Goal: Task Accomplishment & Management: Complete application form

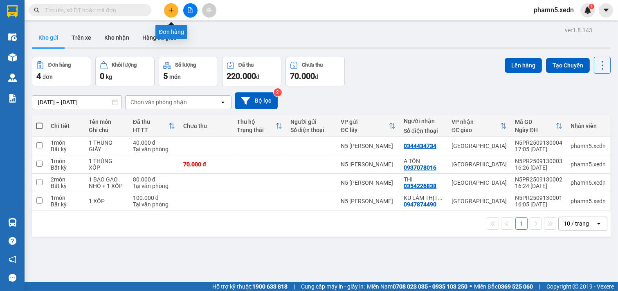
click at [170, 9] on icon "plus" at bounding box center [171, 10] width 6 height 6
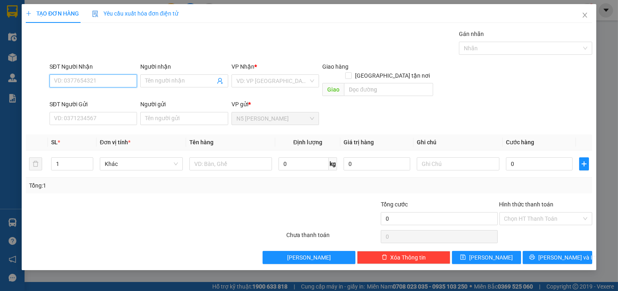
click at [111, 80] on input "SĐT Người Nhận" at bounding box center [93, 80] width 88 height 13
drag, startPoint x: 87, startPoint y: 82, endPoint x: 48, endPoint y: 83, distance: 38.8
click at [48, 83] on div "SĐT Người Nhận 098427211 098427211" at bounding box center [93, 81] width 91 height 38
drag, startPoint x: 79, startPoint y: 80, endPoint x: 49, endPoint y: 82, distance: 29.5
click at [49, 82] on input "271211" at bounding box center [93, 80] width 88 height 13
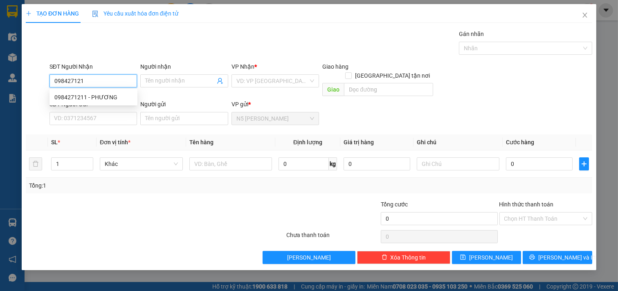
type input "0984271211"
click at [104, 97] on div "0984271211 - PHƯƠNG" at bounding box center [93, 97] width 78 height 9
type input "PHƯƠNG"
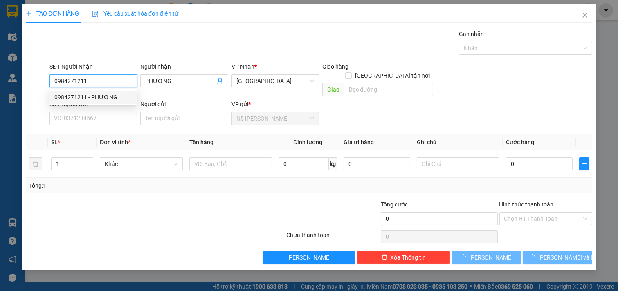
type input "40.000"
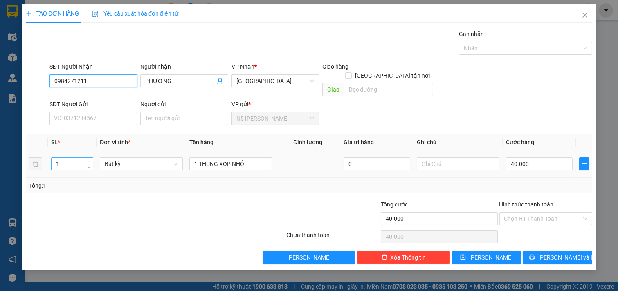
type input "0984271211"
click at [60, 158] on input "1" at bounding box center [72, 164] width 41 height 12
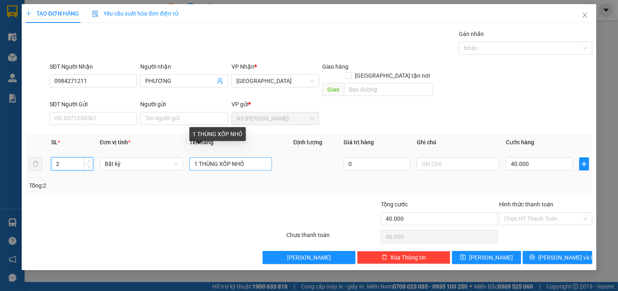
type input "2"
click at [197, 157] on input "1 THÙNG XỐP NHỎ" at bounding box center [230, 163] width 83 height 13
type input "2 THÙNG XỐP NHỎ"
type input "0"
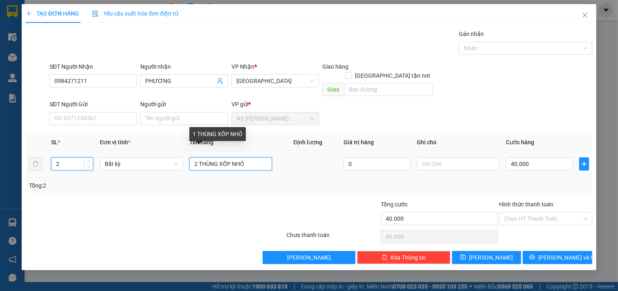
type input "0"
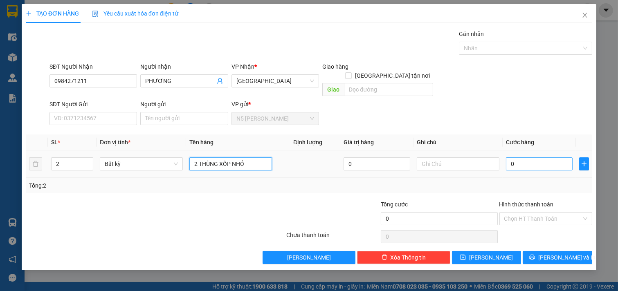
type input "2 THÙNG XỐP NHỎ"
click at [539, 158] on input "0" at bounding box center [539, 163] width 67 height 13
type input "8"
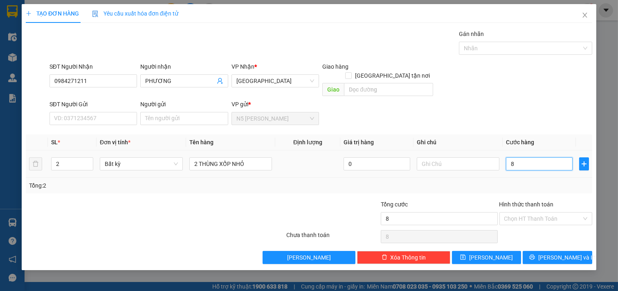
type input "80"
click at [537, 213] on input "Hình thức thanh toán" at bounding box center [543, 219] width 78 height 12
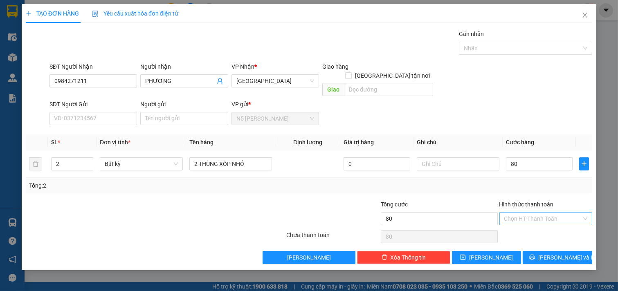
type input "80.000"
click at [535, 224] on div "Tại văn phòng" at bounding box center [545, 226] width 83 height 9
type input "0"
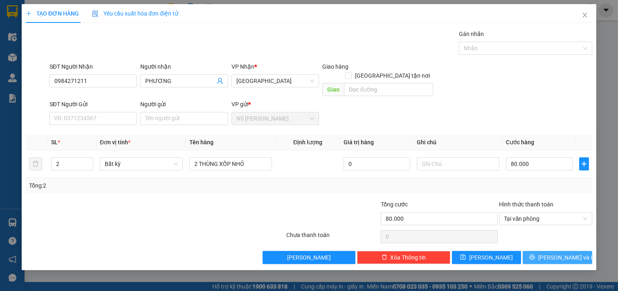
click at [535, 255] on icon "printer" at bounding box center [532, 257] width 5 height 5
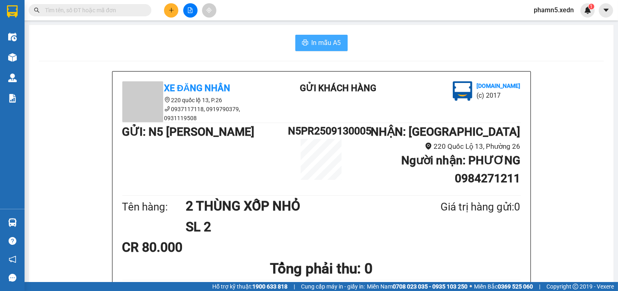
click at [324, 45] on span "In mẫu A5" at bounding box center [326, 43] width 29 height 10
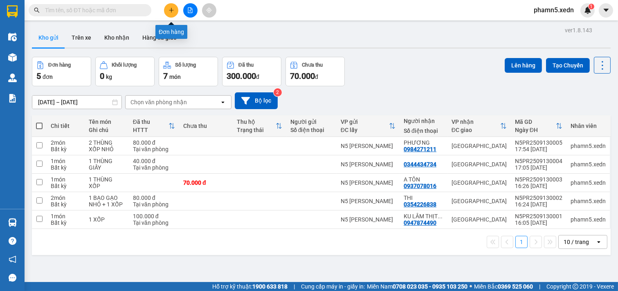
click at [173, 10] on icon "plus" at bounding box center [171, 10] width 4 height 0
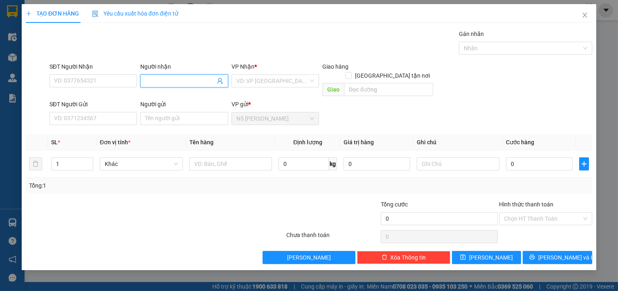
click at [166, 79] on input "Người nhận" at bounding box center [180, 80] width 70 height 9
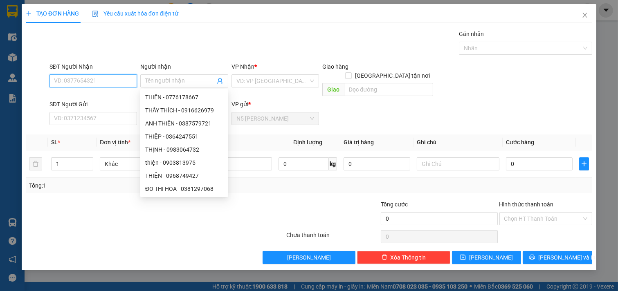
click at [105, 84] on input "SĐT Người Nhận" at bounding box center [93, 80] width 88 height 13
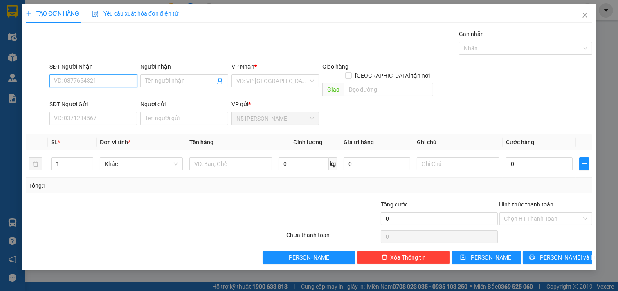
click at [105, 84] on input "SĐT Người Nhận" at bounding box center [93, 80] width 88 height 13
type input "016"
click at [581, 14] on icon "close" at bounding box center [584, 15] width 7 height 7
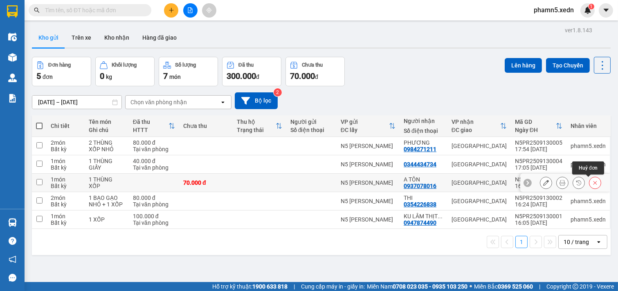
click at [592, 183] on icon at bounding box center [595, 183] width 6 height 6
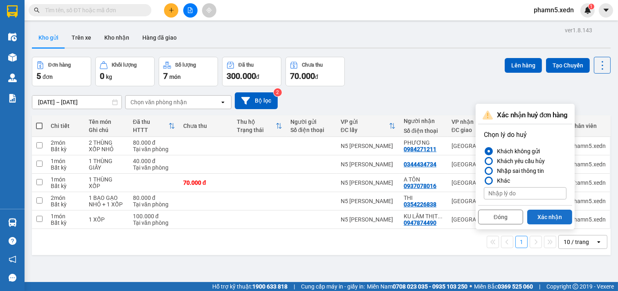
click at [555, 218] on button "Xác nhận" at bounding box center [549, 217] width 45 height 15
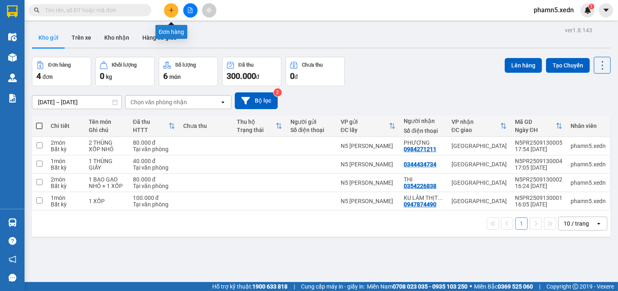
click at [172, 10] on icon "plus" at bounding box center [171, 10] width 4 height 0
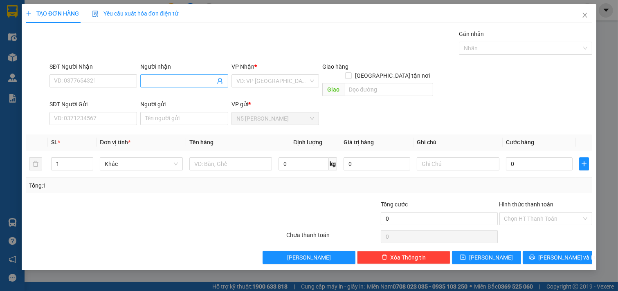
click at [157, 78] on input "Người nhận" at bounding box center [180, 80] width 70 height 9
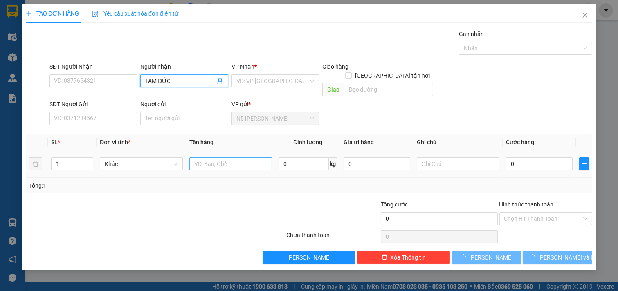
type input "TÂM ĐỨC"
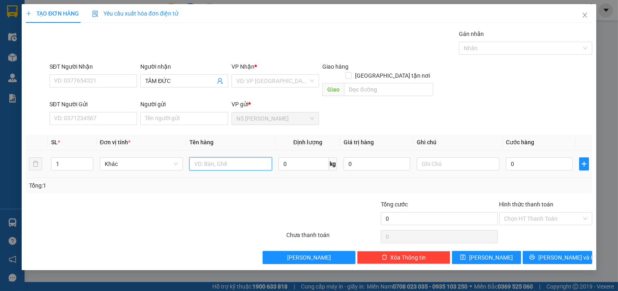
click at [234, 157] on input "text" at bounding box center [230, 163] width 83 height 13
type input "1 XỐP"
click at [296, 79] on input "search" at bounding box center [272, 81] width 72 height 12
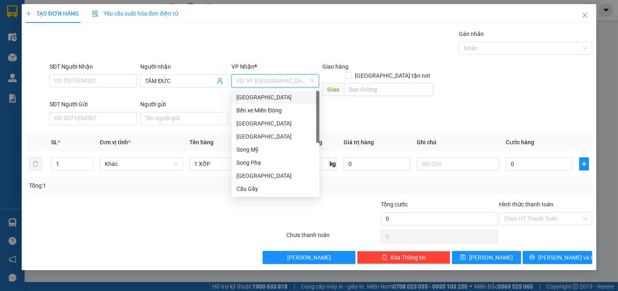
click at [292, 94] on div "[GEOGRAPHIC_DATA]" at bounding box center [275, 97] width 78 height 9
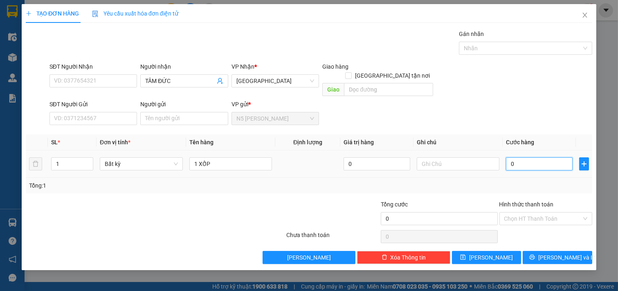
click at [521, 157] on input "0" at bounding box center [539, 163] width 67 height 13
type input "5"
type input "50"
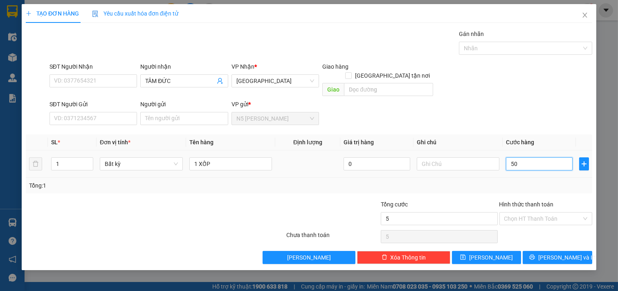
type input "50"
click at [183, 112] on input "Người gửi" at bounding box center [184, 118] width 88 height 13
type input "50.000"
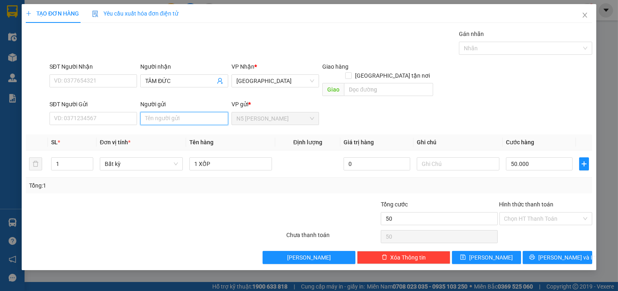
type input "50.000"
type input "VIÊN"
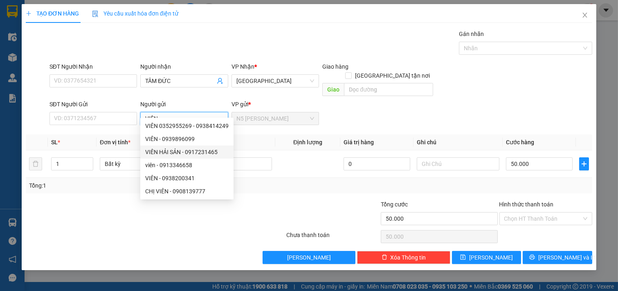
click at [178, 148] on div "VIÊN HẢI SẢN - 0917231465" at bounding box center [186, 152] width 83 height 9
type input "0917231465"
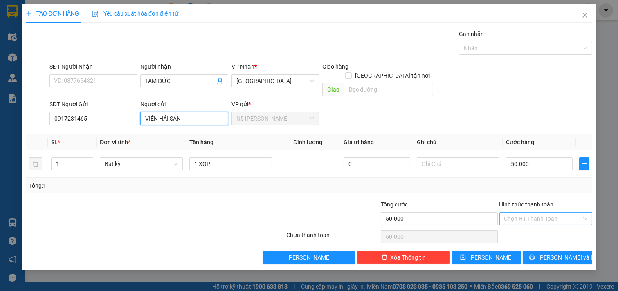
type input "VIÊN HẢI SẢN"
click at [579, 213] on input "Hình thức thanh toán" at bounding box center [543, 219] width 78 height 12
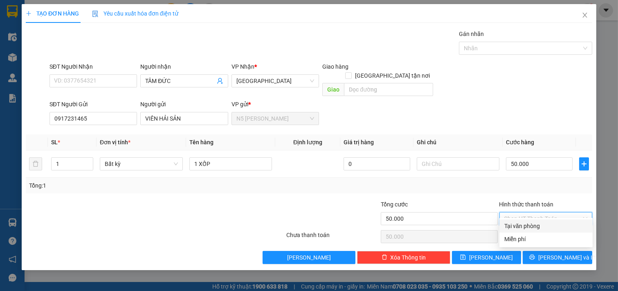
click at [555, 224] on div "Tại văn phòng" at bounding box center [545, 226] width 83 height 9
type input "0"
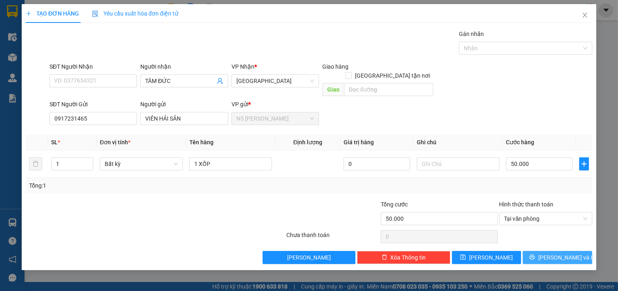
click at [555, 254] on button "[PERSON_NAME] và In" at bounding box center [558, 257] width 70 height 13
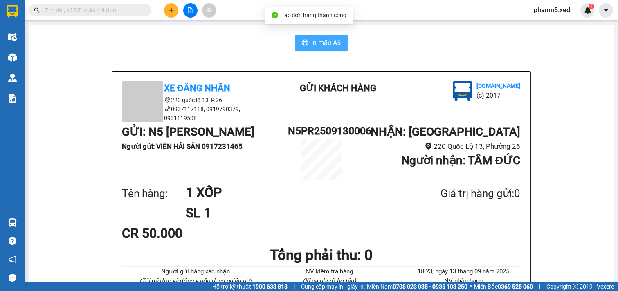
click at [322, 39] on span "In mẫu A5" at bounding box center [326, 43] width 29 height 10
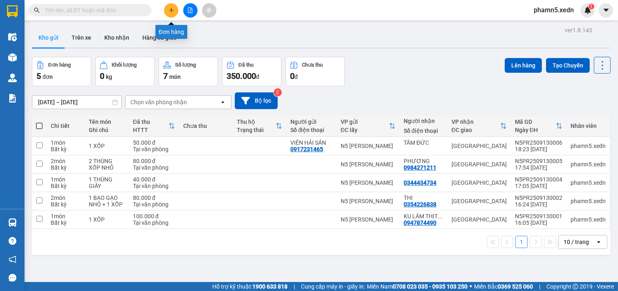
click at [176, 7] on button at bounding box center [171, 10] width 14 height 14
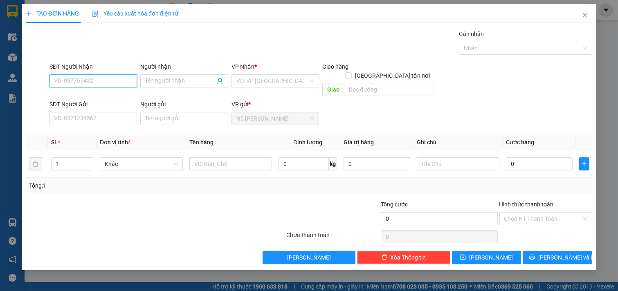
drag, startPoint x: 101, startPoint y: 86, endPoint x: 114, endPoint y: 88, distance: 12.5
click at [107, 87] on input "SĐT Người Nhận" at bounding box center [93, 80] width 88 height 13
click at [114, 96] on div "0332748388 - C NGA" at bounding box center [93, 97] width 78 height 9
type input "0332748388"
type input "C NGA"
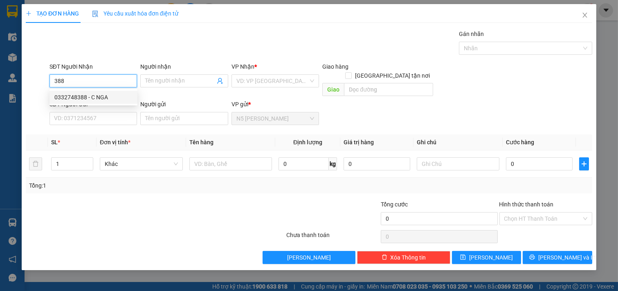
type input "[PERSON_NAME]"
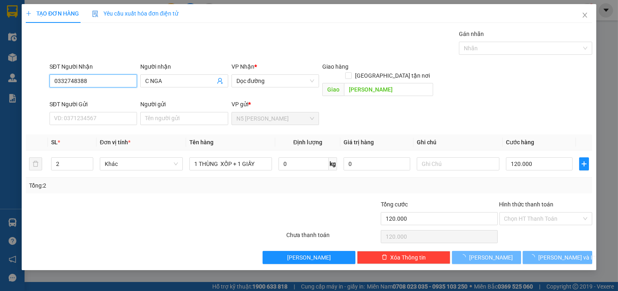
type input "120.000"
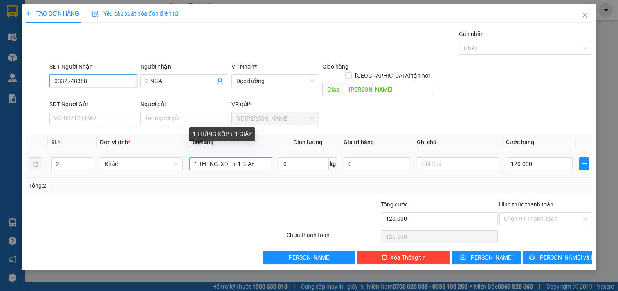
type input "0332748388"
click at [202, 157] on input "1 THÙNG XỐP + 1 GIẤY" at bounding box center [230, 163] width 83 height 13
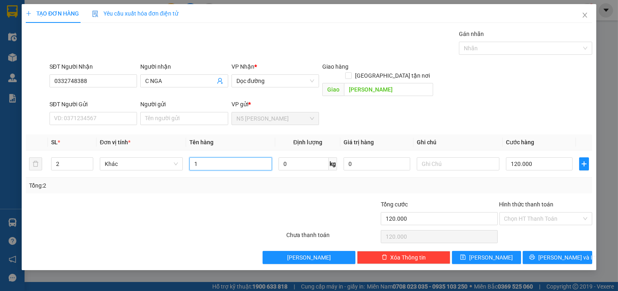
type input "1"
type input "2 BỊ RAU"
click at [568, 160] on input "120.000" at bounding box center [539, 163] width 67 height 13
type input "8"
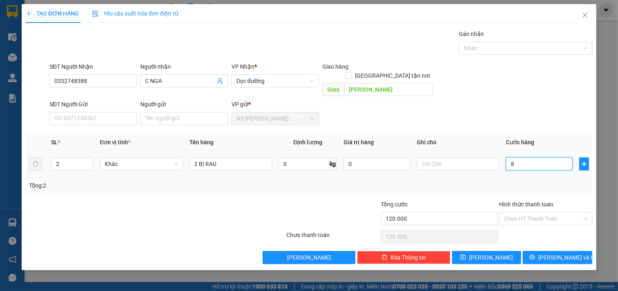
type input "8"
type input "80"
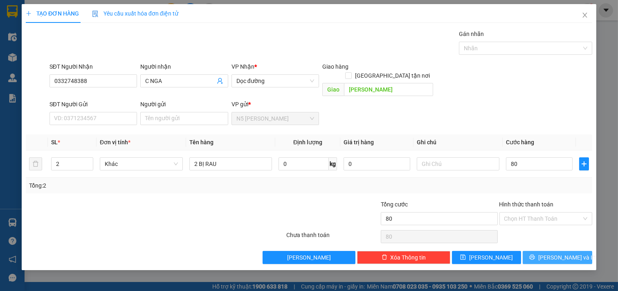
type input "80.000"
click at [548, 251] on button "[PERSON_NAME] và In" at bounding box center [558, 257] width 70 height 13
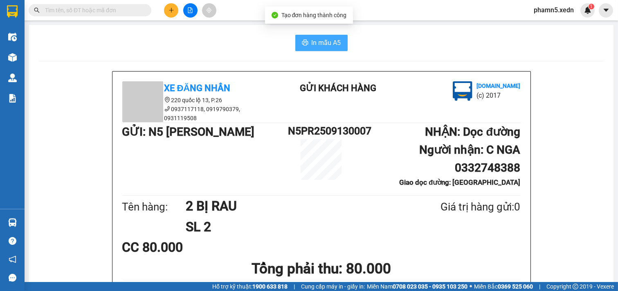
click at [332, 45] on span "In mẫu A5" at bounding box center [326, 43] width 29 height 10
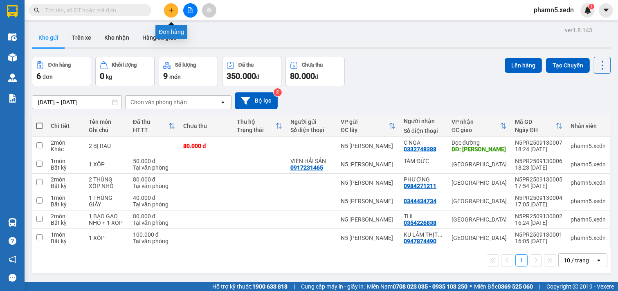
drag, startPoint x: 172, startPoint y: 10, endPoint x: 193, endPoint y: 14, distance: 20.8
click at [179, 11] on div at bounding box center [189, 10] width 61 height 14
click at [172, 8] on icon "plus" at bounding box center [171, 10] width 6 height 6
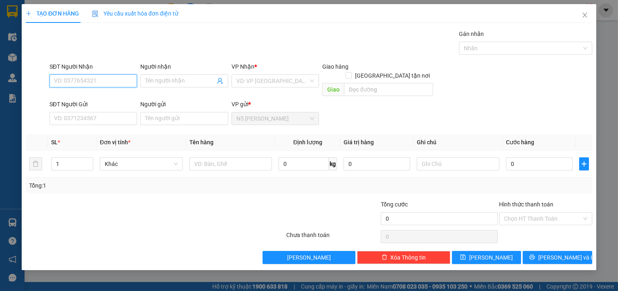
click at [112, 78] on input "SĐT Người Nhận" at bounding box center [93, 80] width 88 height 13
click at [125, 80] on input "SĐT Người Nhận" at bounding box center [93, 80] width 88 height 13
click at [114, 98] on div "0937078016 - A TÔN" at bounding box center [93, 97] width 78 height 9
type input "0937078016"
type input "A TÔN"
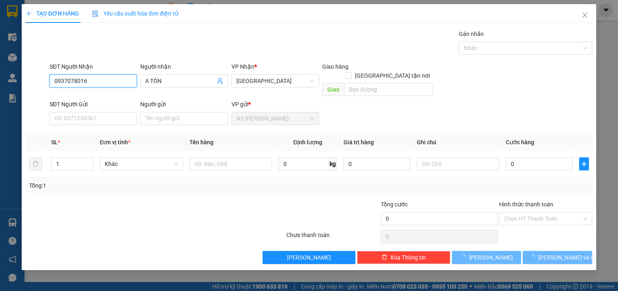
type input "120.000"
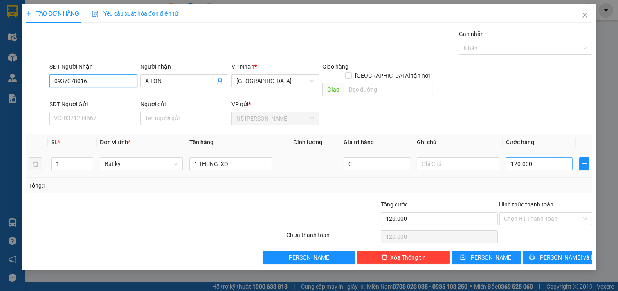
type input "0937078016"
click at [554, 157] on input "120.000" at bounding box center [539, 163] width 67 height 13
type input "7"
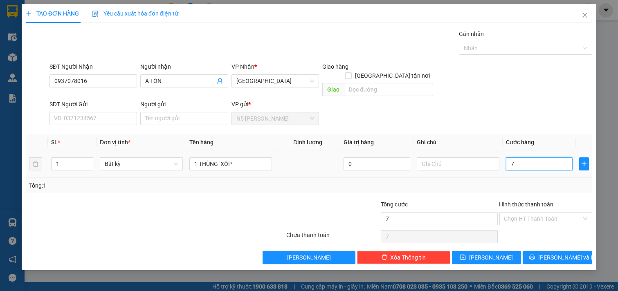
type input "70"
type input "700"
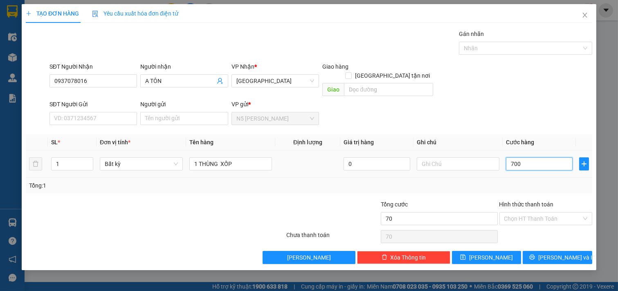
type input "700"
type input "7.000"
type input "70.000"
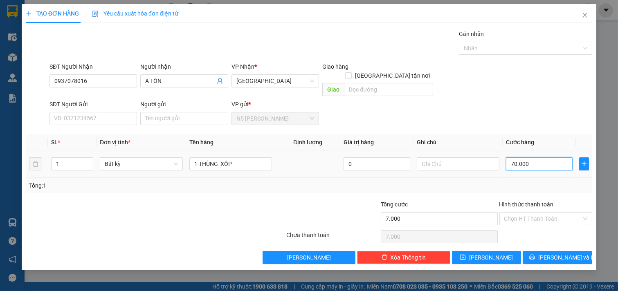
type input "70.000"
click at [557, 253] on span "[PERSON_NAME] và In" at bounding box center [566, 257] width 57 height 9
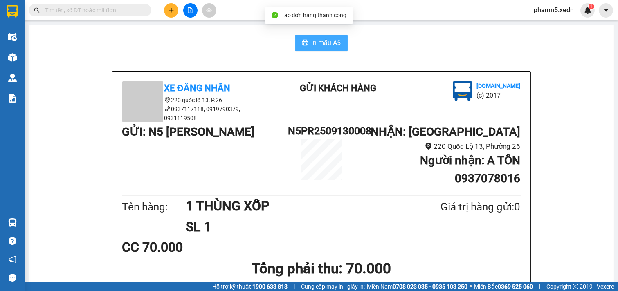
click at [323, 45] on span "In mẫu A5" at bounding box center [326, 43] width 29 height 10
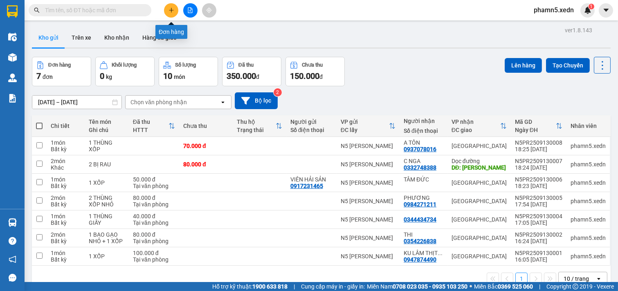
click at [171, 8] on icon "plus" at bounding box center [171, 10] width 6 height 6
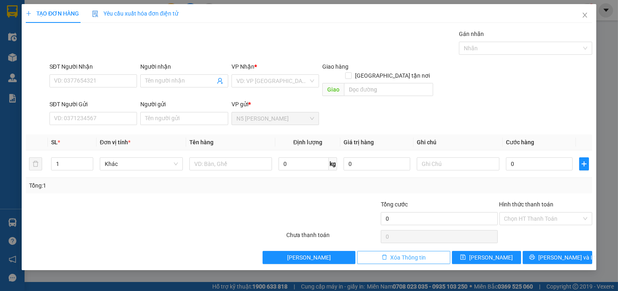
click at [412, 253] on span "Xóa Thông tin" at bounding box center [409, 257] width 36 height 9
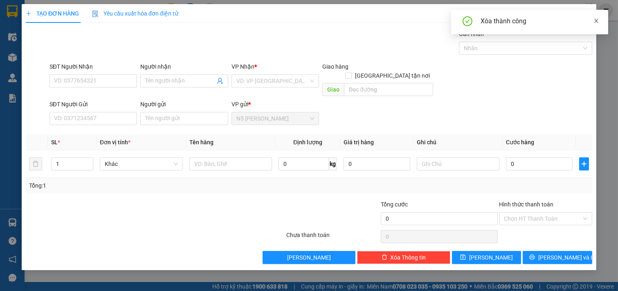
click at [595, 18] on icon "close" at bounding box center [596, 21] width 6 height 6
click at [586, 15] on icon "close" at bounding box center [584, 15] width 7 height 7
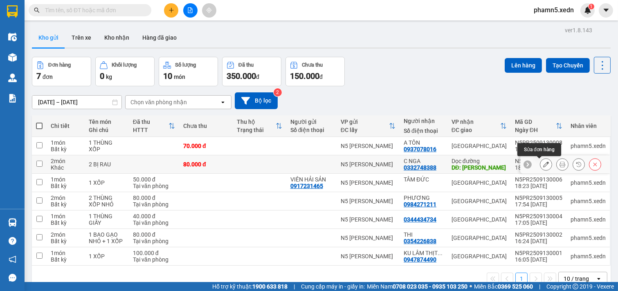
click at [540, 164] on button at bounding box center [545, 164] width 11 height 14
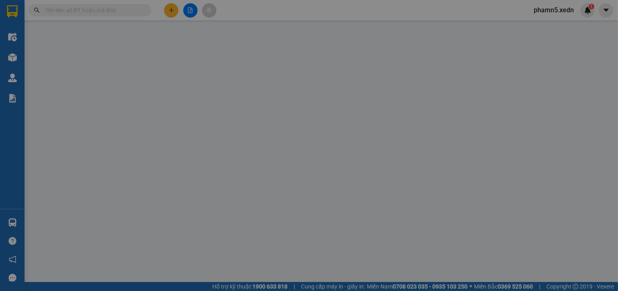
type input "0332748388"
type input "C NGA"
type input "[PERSON_NAME]"
type input "80.000"
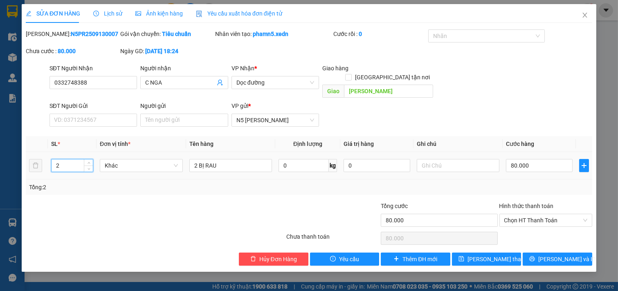
click at [54, 159] on input "2" at bounding box center [72, 165] width 41 height 12
type input "3"
click at [231, 159] on input "2 BỊ RAU" at bounding box center [230, 165] width 83 height 13
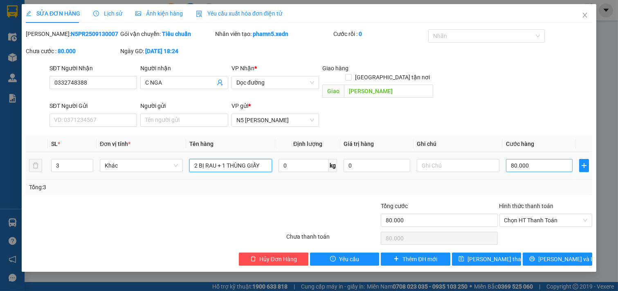
type input "2 BỊ RAU + 1 THÙNG GIẤY"
click at [536, 159] on input "80.000" at bounding box center [539, 165] width 67 height 13
type input "1"
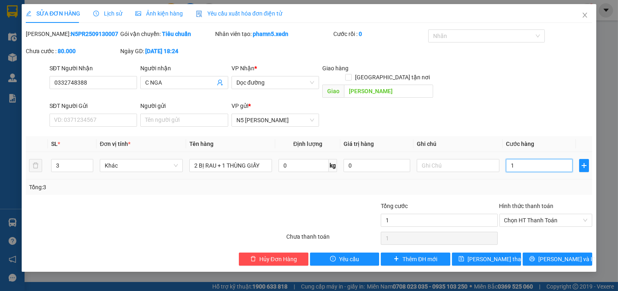
type input "12"
type input "120"
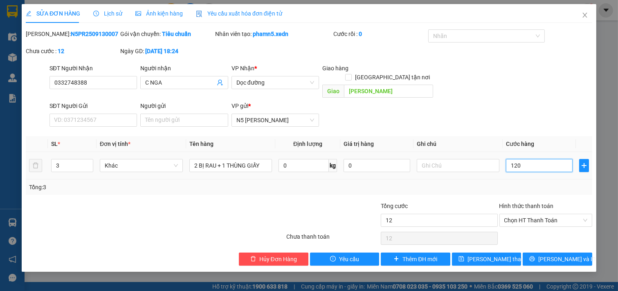
type input "120"
type input "1.200"
type input "12.000"
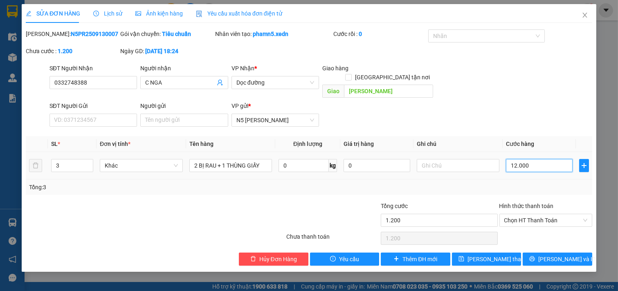
type input "12.000"
type input "120.000"
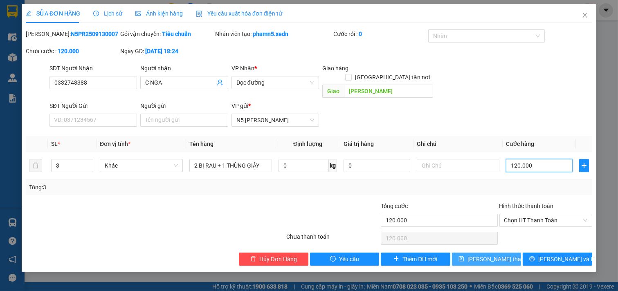
type input "120.000"
click at [487, 255] on span "[PERSON_NAME] thay đổi" at bounding box center [499, 259] width 65 height 9
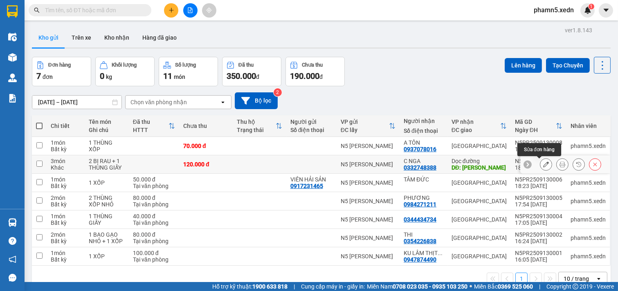
click at [543, 164] on icon at bounding box center [546, 165] width 6 height 6
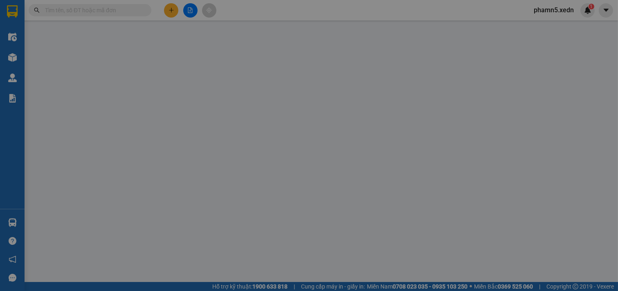
type input "0332748388"
type input "C NGA"
type input "[PERSON_NAME]"
type input "120.000"
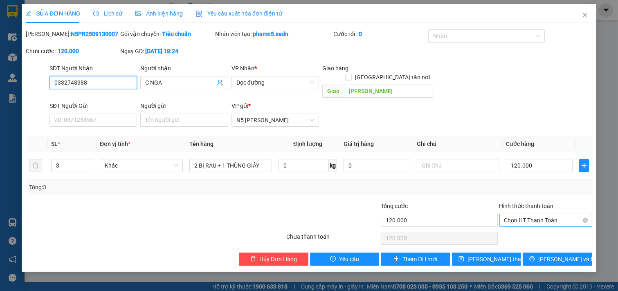
click at [582, 214] on span "Chọn HT Thanh Toán" at bounding box center [545, 220] width 83 height 12
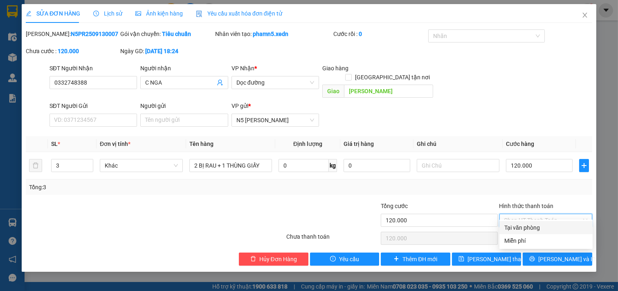
click at [517, 230] on div "Tại văn phòng" at bounding box center [545, 227] width 83 height 9
type input "0"
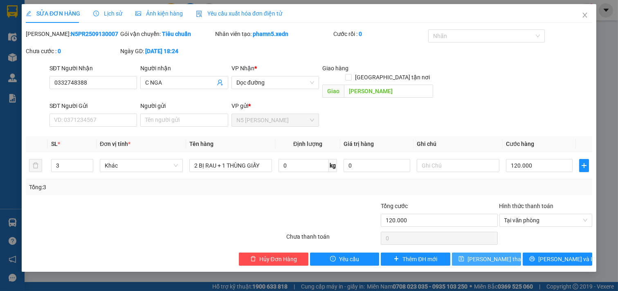
click at [499, 255] on span "[PERSON_NAME] thay đổi" at bounding box center [499, 259] width 65 height 9
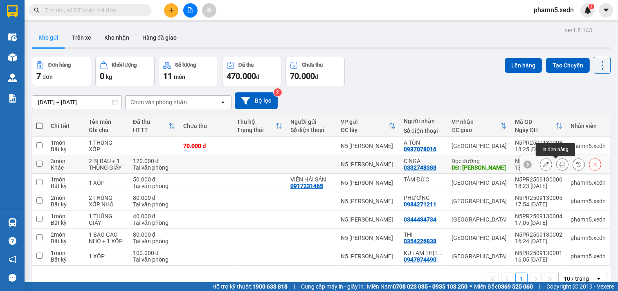
click at [559, 164] on icon at bounding box center [562, 165] width 6 height 6
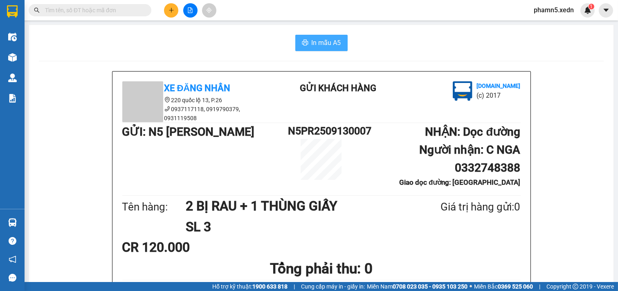
click at [328, 44] on span "In mẫu A5" at bounding box center [326, 43] width 29 height 10
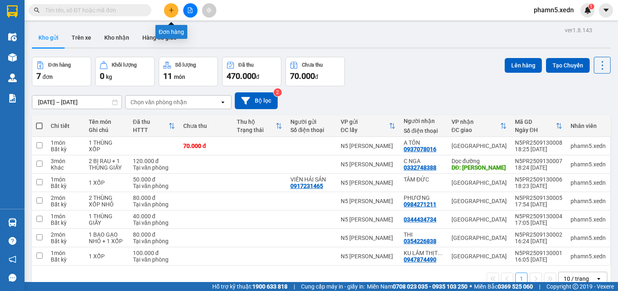
click at [170, 7] on icon "plus" at bounding box center [171, 10] width 6 height 6
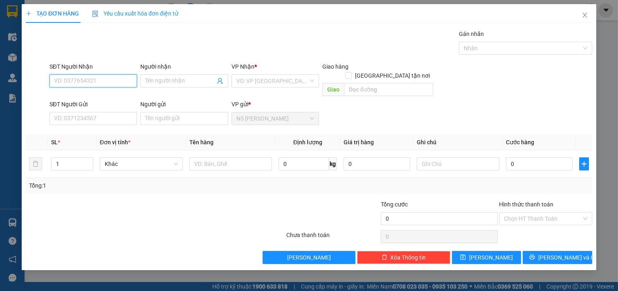
click at [112, 80] on input "SĐT Người Nhận" at bounding box center [93, 80] width 88 height 13
type input "0909794671"
click at [105, 101] on div "0909794671 - PHƯƠNG" at bounding box center [93, 97] width 78 height 9
type input "PHƯƠNG"
type input "50.000"
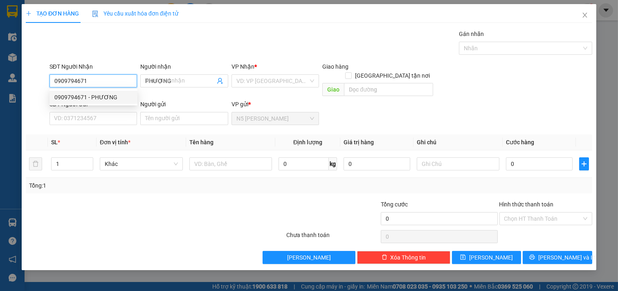
type input "50.000"
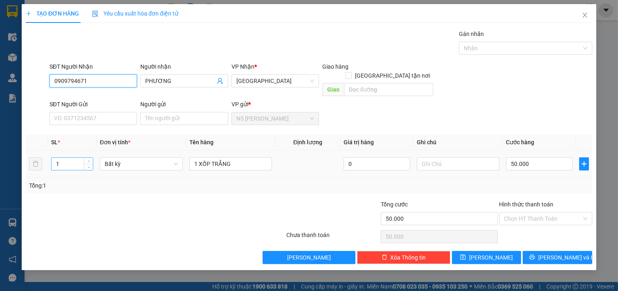
type input "0909794671"
click at [63, 158] on input "1" at bounding box center [72, 164] width 41 height 12
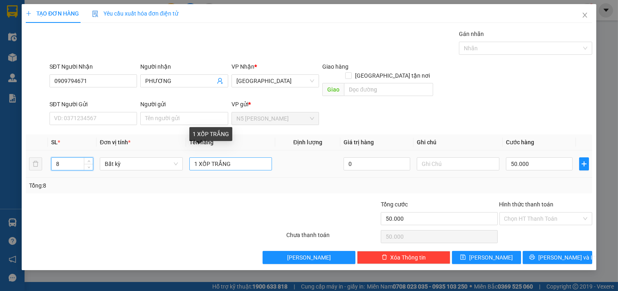
type input "8"
drag, startPoint x: 196, startPoint y: 154, endPoint x: 200, endPoint y: 226, distance: 72.1
click at [197, 159] on input "1 XỐP TRẮNG" at bounding box center [230, 163] width 83 height 13
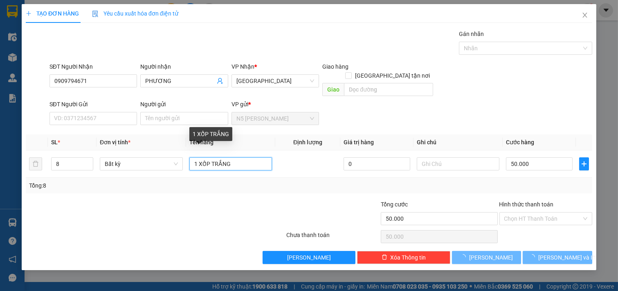
type input "XỐP TRẮNG"
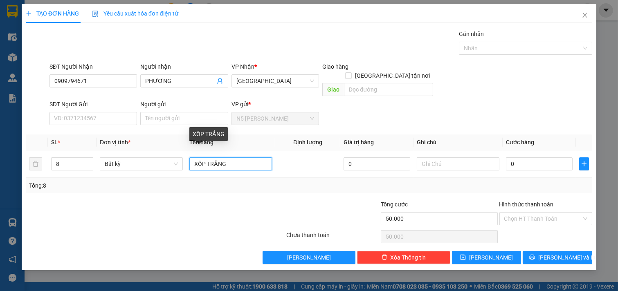
type input "0"
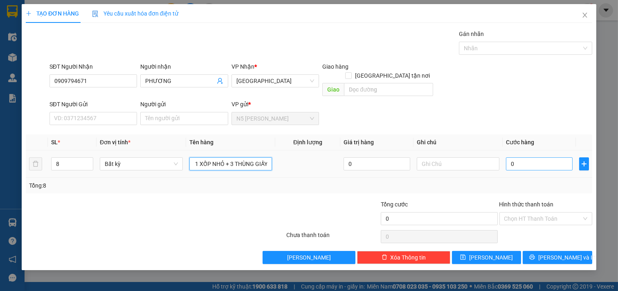
type input "4 XỐP LỚN + 1 XỐP NHỎ + 3 THÙNG GIẤY"
type input "6"
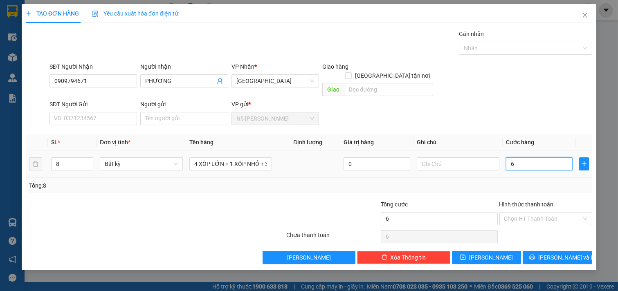
type input "60"
type input "600"
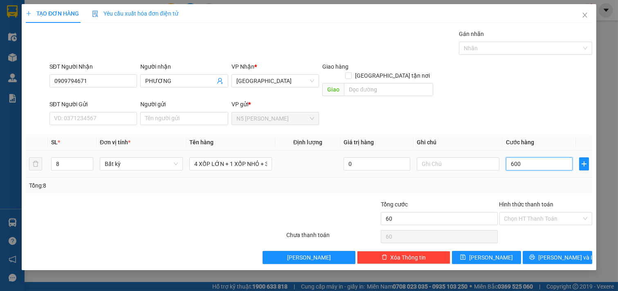
type input "600"
type input "6.000"
type input "60.000"
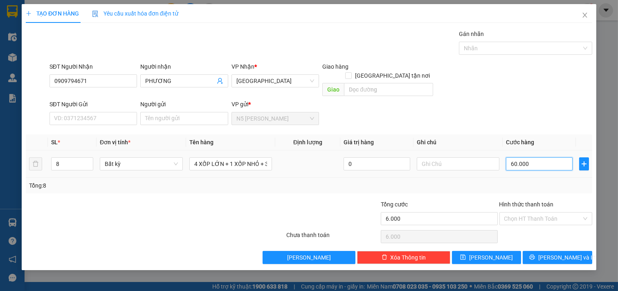
type input "60.000"
type input "600.000"
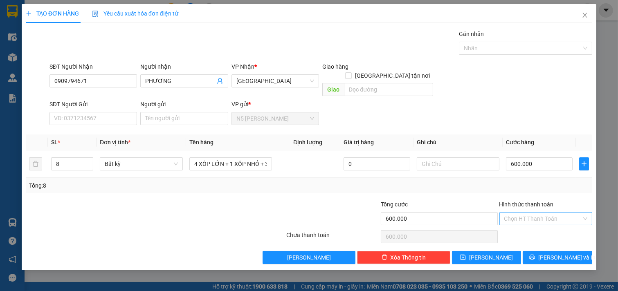
click at [558, 213] on input "Hình thức thanh toán" at bounding box center [543, 219] width 78 height 12
click at [551, 225] on div "Tại văn phòng" at bounding box center [545, 226] width 83 height 9
type input "0"
click at [535, 254] on icon "printer" at bounding box center [532, 257] width 6 height 6
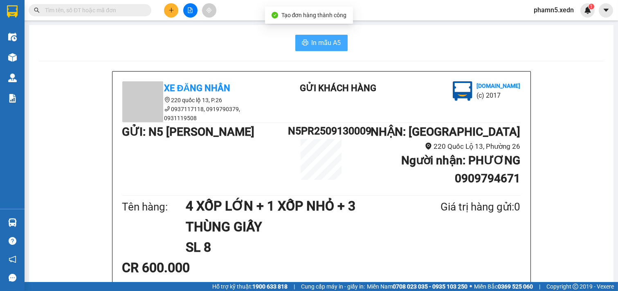
click at [316, 43] on span "In mẫu A5" at bounding box center [326, 43] width 29 height 10
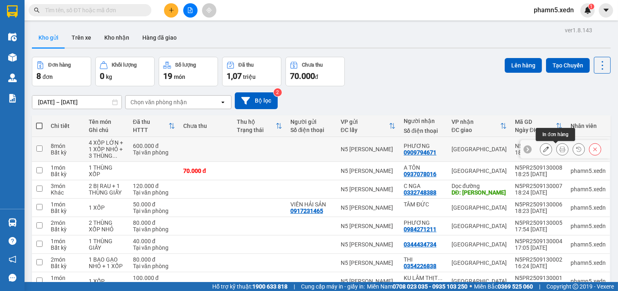
click at [559, 149] on icon at bounding box center [562, 149] width 6 height 6
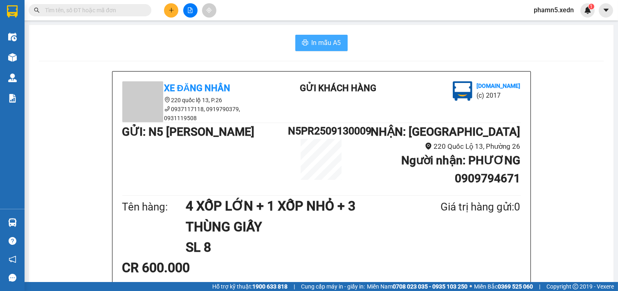
click at [325, 43] on span "In mẫu A5" at bounding box center [326, 43] width 29 height 10
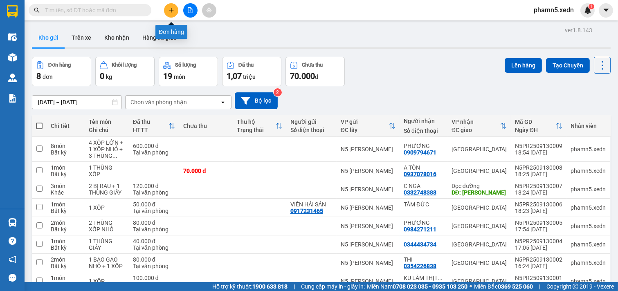
click at [172, 5] on button at bounding box center [171, 10] width 14 height 14
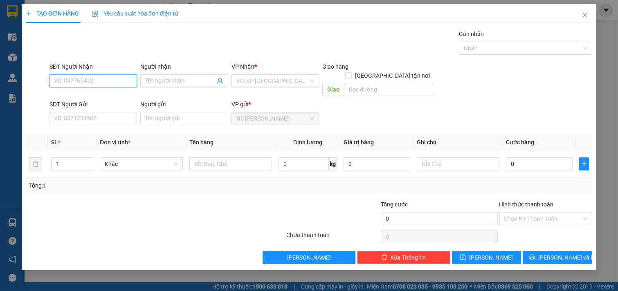
click at [97, 83] on input "SĐT Người Nhận" at bounding box center [93, 80] width 88 height 13
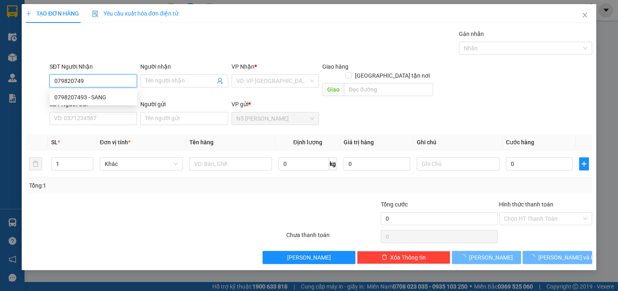
type input "0798207493"
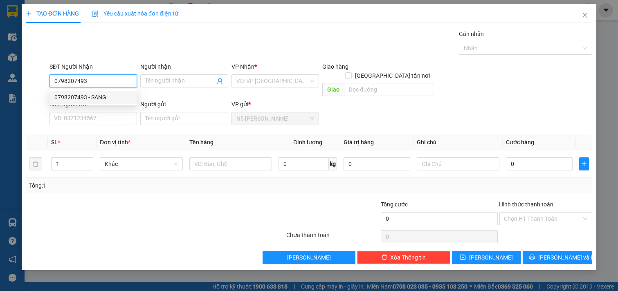
click at [92, 97] on div "0798207493 - SANG" at bounding box center [93, 97] width 78 height 9
type input "SANG"
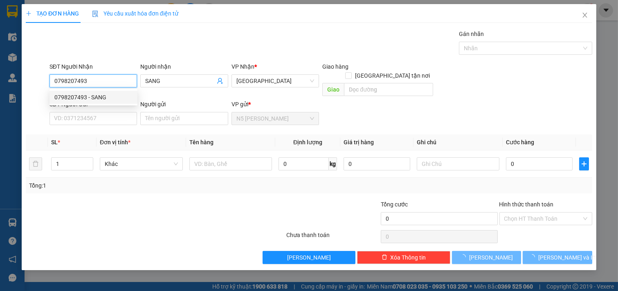
type input "40.000"
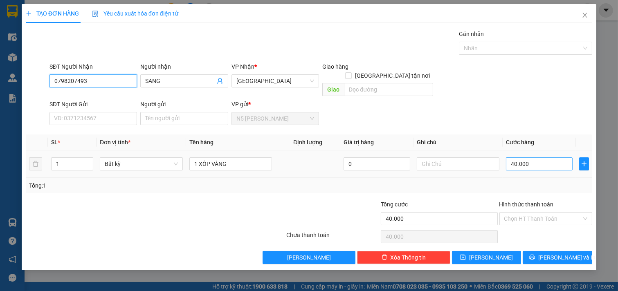
type input "0798207493"
click at [542, 157] on input "40.000" at bounding box center [539, 163] width 67 height 13
type input "5"
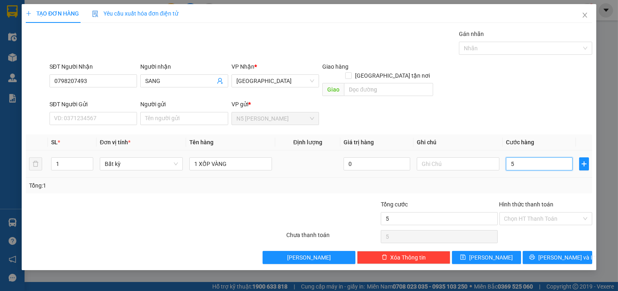
type input "50"
click at [552, 253] on span "[PERSON_NAME] và In" at bounding box center [566, 257] width 57 height 9
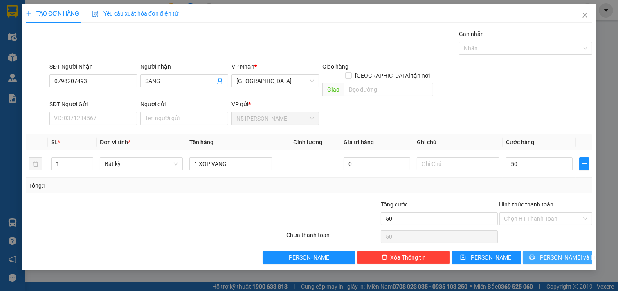
type input "50.000"
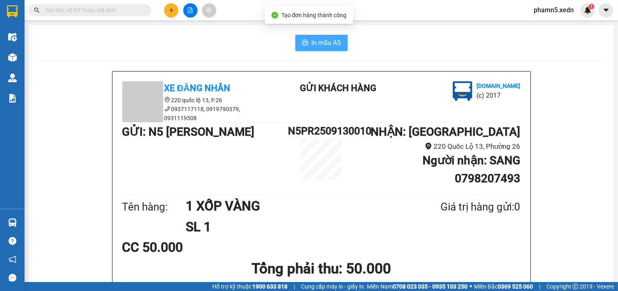
click at [325, 43] on span "In mẫu A5" at bounding box center [326, 43] width 29 height 10
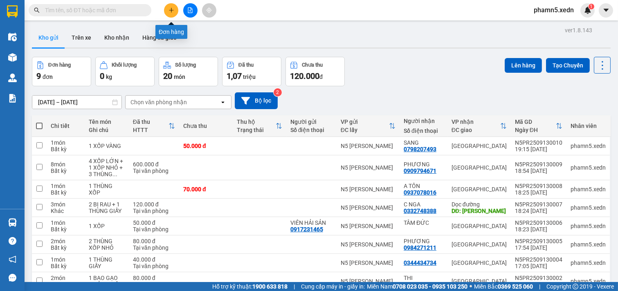
click at [171, 9] on icon "plus" at bounding box center [171, 10] width 0 height 4
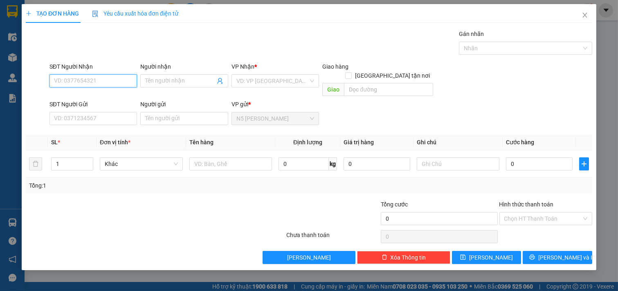
click at [111, 82] on input "SĐT Người Nhận" at bounding box center [93, 80] width 88 height 13
type input "0327148005"
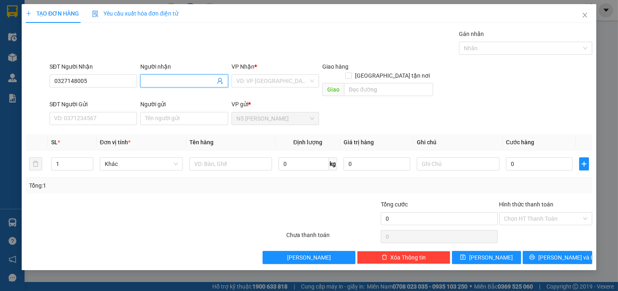
click at [166, 79] on input "Người nhận" at bounding box center [180, 80] width 70 height 9
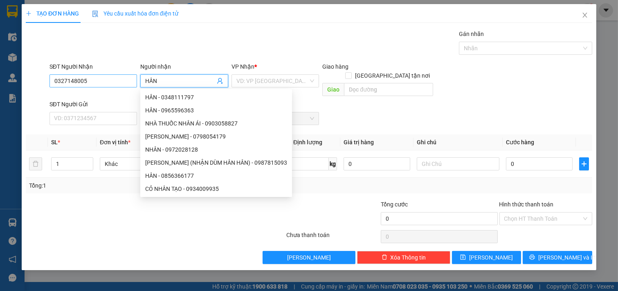
type input "HÂN"
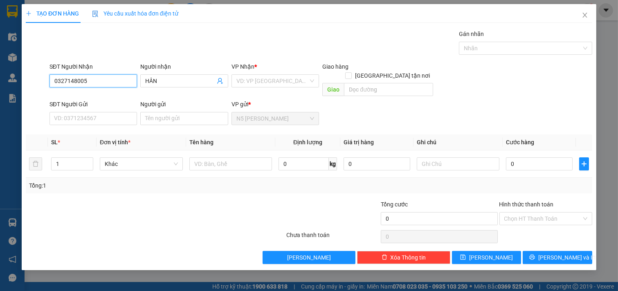
drag, startPoint x: 96, startPoint y: 79, endPoint x: 46, endPoint y: 83, distance: 49.6
click at [46, 83] on div "SĐT Người Nhận 0327148005 0327148005 Người nhận HÂN VP Nhận * VD: VP [GEOGRAPHI…" at bounding box center [309, 81] width 568 height 38
click at [75, 112] on input "SĐT Người Gửi" at bounding box center [93, 118] width 88 height 13
paste input "0327148005"
type input "0327148005"
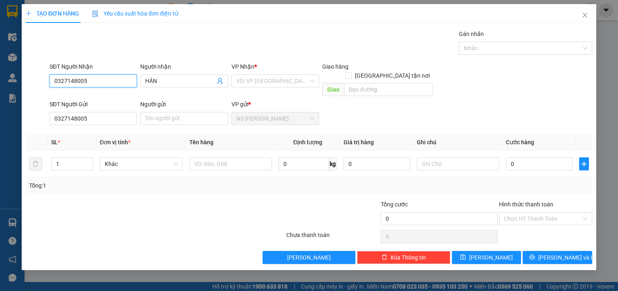
drag, startPoint x: 92, startPoint y: 78, endPoint x: 46, endPoint y: 83, distance: 46.4
click at [46, 83] on div "SĐT Người Nhận 0327148005 0327148005 Người nhận HÂN VP Nhận * VD: VP [GEOGRAPHI…" at bounding box center [309, 81] width 568 height 38
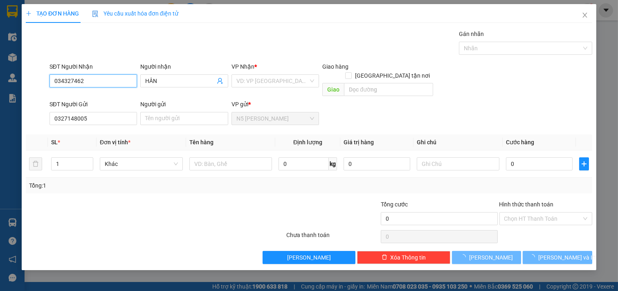
type input "0343274620"
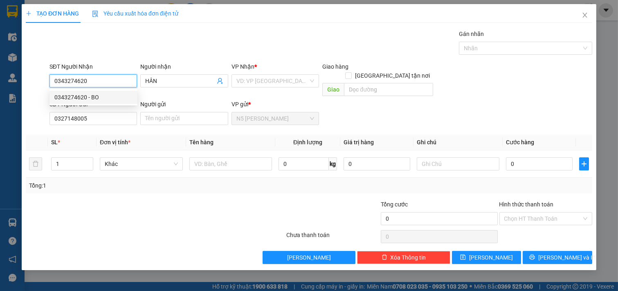
click at [103, 96] on div "0343274620 - BO" at bounding box center [93, 97] width 78 height 9
type input "BO"
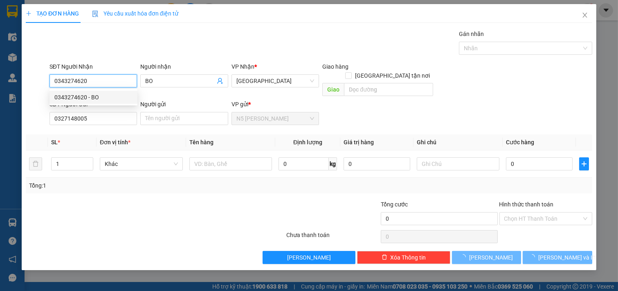
type input "70.000"
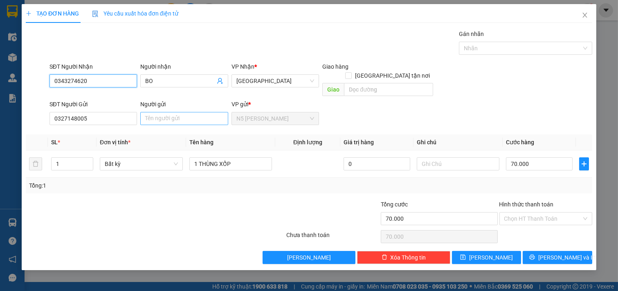
type input "0343274620"
click at [164, 112] on input "Người gửi" at bounding box center [184, 118] width 88 height 13
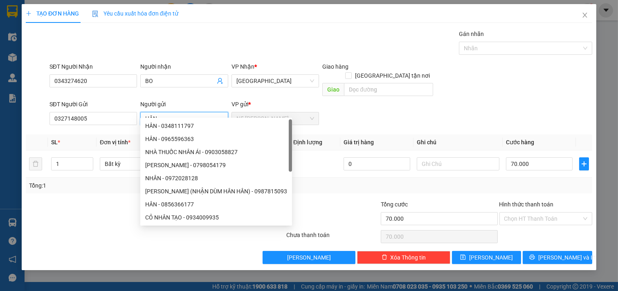
type input "HÂN"
click at [69, 200] on div at bounding box center [108, 214] width 166 height 29
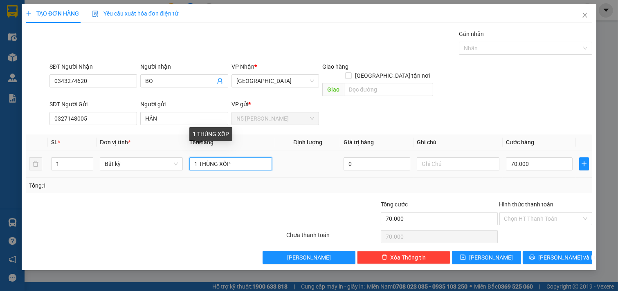
click at [246, 157] on input "1 THÙNG XỐP" at bounding box center [230, 163] width 83 height 13
type input "1 THÙNG GIẤY"
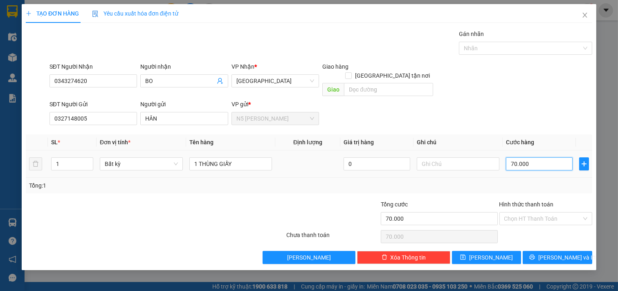
click at [543, 157] on input "70.000" at bounding box center [539, 163] width 67 height 13
type input "5"
type input "50"
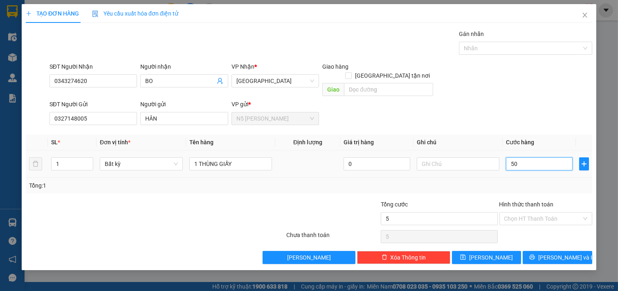
type input "50"
type input "500"
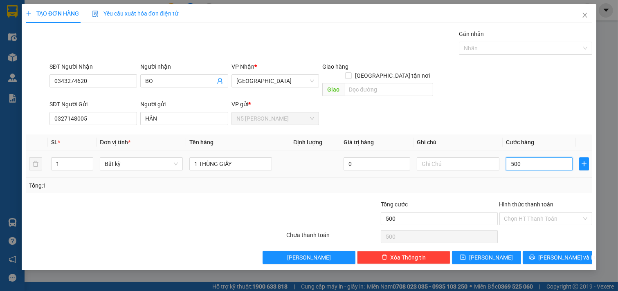
type input "5.000"
type input "50.000"
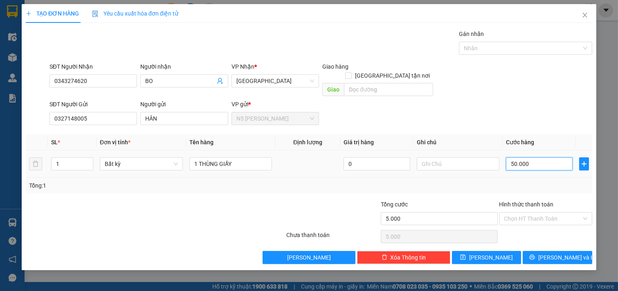
type input "50.000"
click at [543, 213] on input "Hình thức thanh toán" at bounding box center [543, 219] width 78 height 12
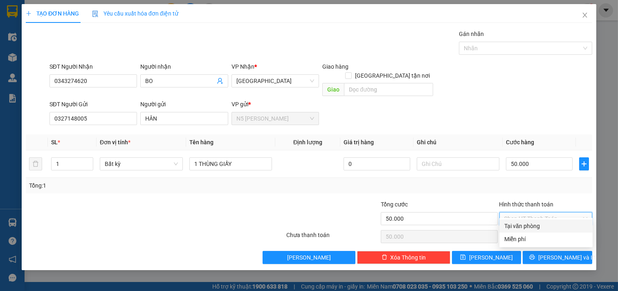
click at [530, 227] on div "Tại văn phòng" at bounding box center [545, 226] width 83 height 9
type input "0"
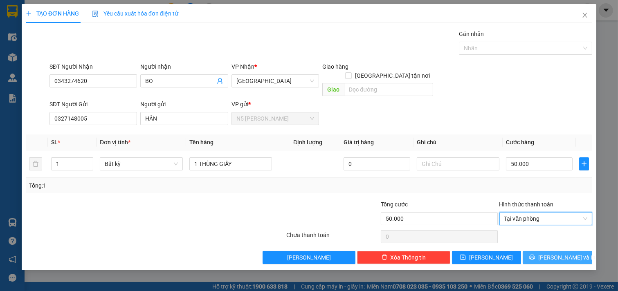
click at [550, 253] on span "[PERSON_NAME] và In" at bounding box center [566, 257] width 57 height 9
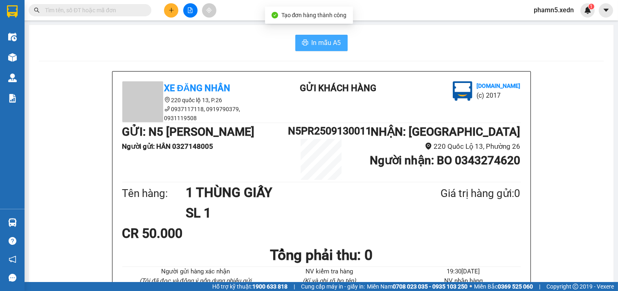
click at [332, 43] on span "In mẫu A5" at bounding box center [326, 43] width 29 height 10
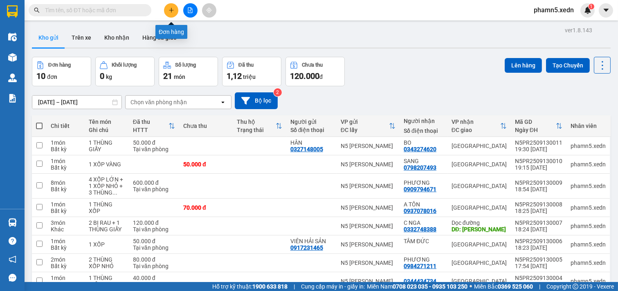
click at [173, 9] on icon "plus" at bounding box center [171, 10] width 6 height 6
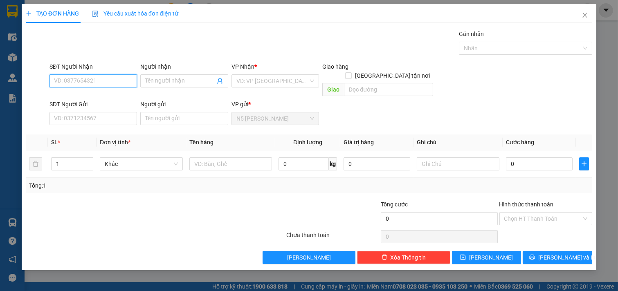
click at [104, 76] on input "SĐT Người Nhận" at bounding box center [93, 80] width 88 height 13
click at [106, 112] on div "0988202071 - TRUNG" at bounding box center [93, 110] width 78 height 9
type input "0988202071"
type input "TRUNG"
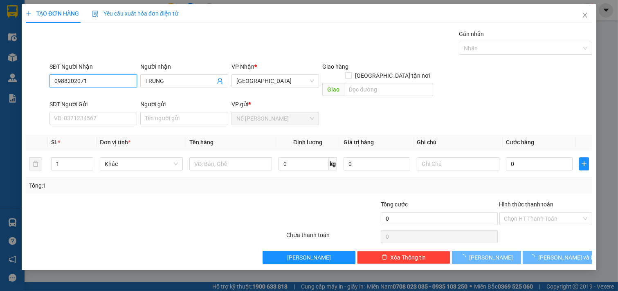
type input "80.000"
type input "0988202071"
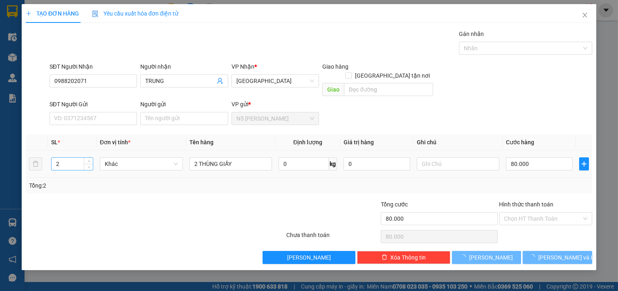
click at [70, 158] on input "2" at bounding box center [72, 164] width 41 height 12
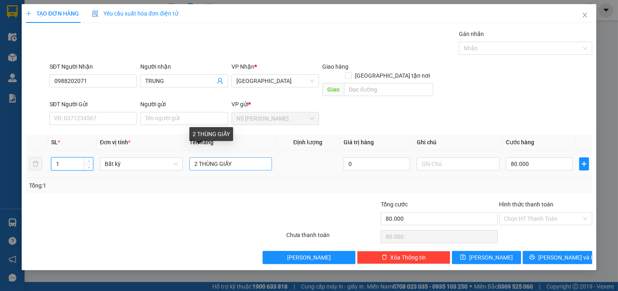
type input "1"
click at [193, 157] on input "2 THÙNG GIẤY" at bounding box center [230, 163] width 83 height 13
type input "1 THÙNG GIẤY"
type input "0"
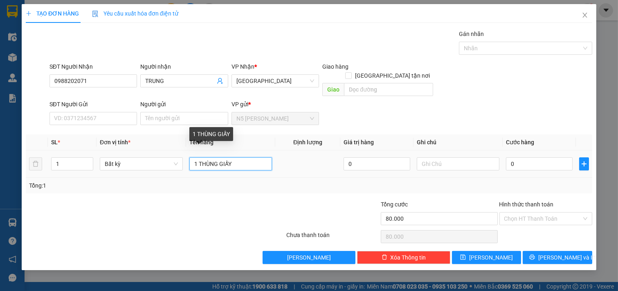
type input "0"
type input "1 THÙNG GIẤY"
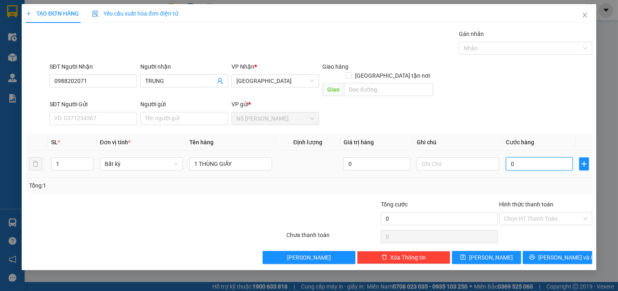
click at [539, 157] on input "0" at bounding box center [539, 163] width 67 height 13
type input "4"
type input "40"
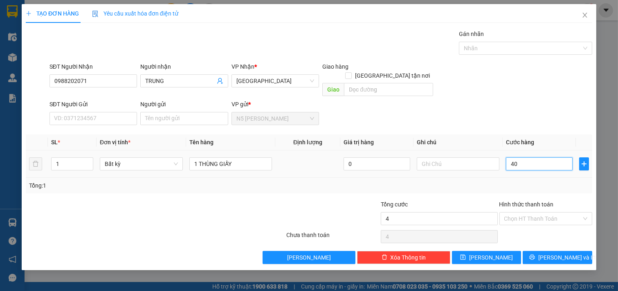
type input "40"
click at [539, 213] on input "Hình thức thanh toán" at bounding box center [543, 219] width 78 height 12
type input "40.000"
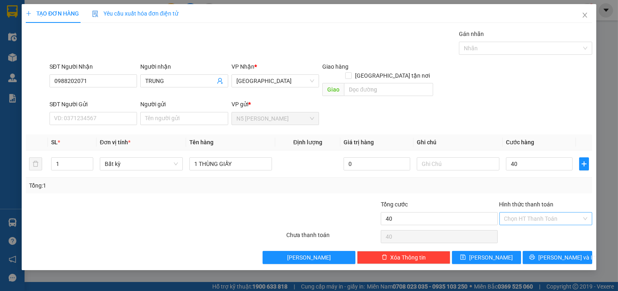
type input "40.000"
click at [532, 226] on div "Tại văn phòng" at bounding box center [545, 226] width 83 height 9
click at [535, 255] on icon "printer" at bounding box center [532, 257] width 5 height 5
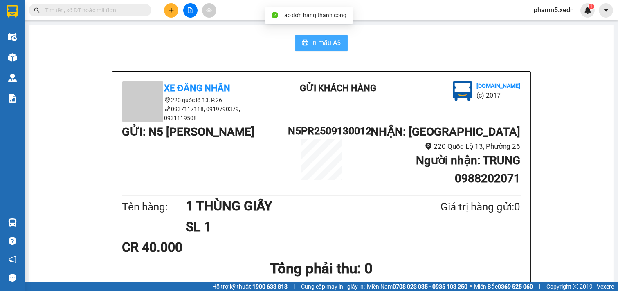
click at [312, 42] on span "In mẫu A5" at bounding box center [326, 43] width 29 height 10
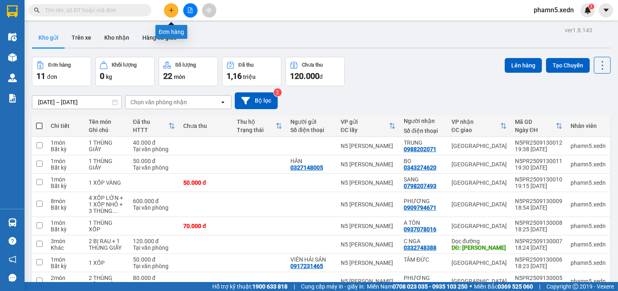
click at [171, 7] on icon "plus" at bounding box center [171, 10] width 6 height 6
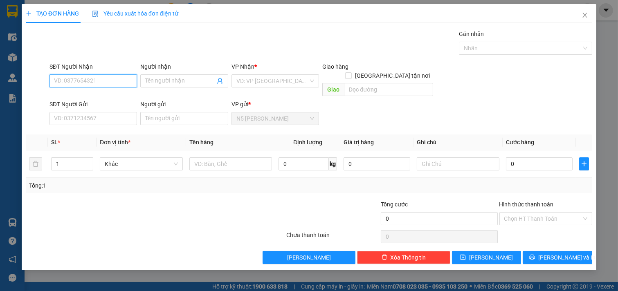
click at [108, 84] on input "SĐT Người Nhận" at bounding box center [93, 80] width 88 height 13
click at [195, 80] on input "Người nhận" at bounding box center [180, 80] width 70 height 9
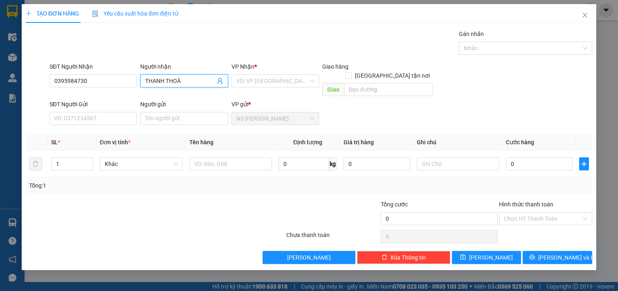
click at [169, 81] on input "THANH THOÀ" at bounding box center [180, 80] width 70 height 9
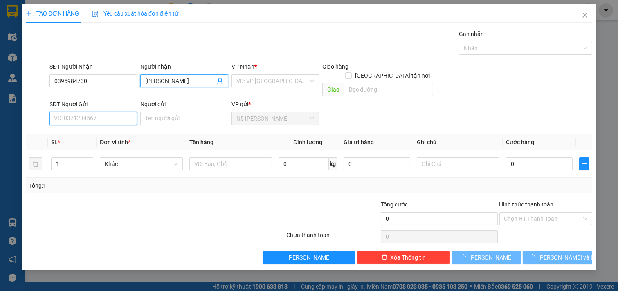
click at [103, 112] on input "SĐT Người Gửi" at bounding box center [93, 118] width 88 height 13
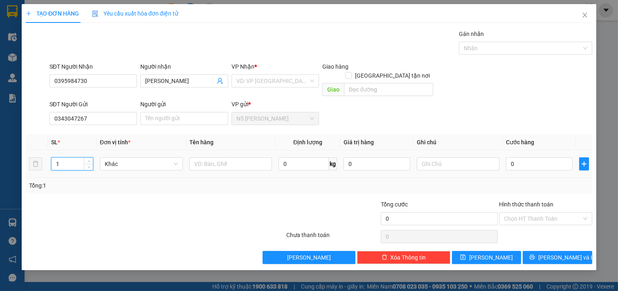
click at [65, 158] on input "1" at bounding box center [72, 164] width 41 height 12
click at [222, 157] on input "text" at bounding box center [230, 163] width 83 height 13
click at [307, 78] on input "search" at bounding box center [272, 81] width 72 height 12
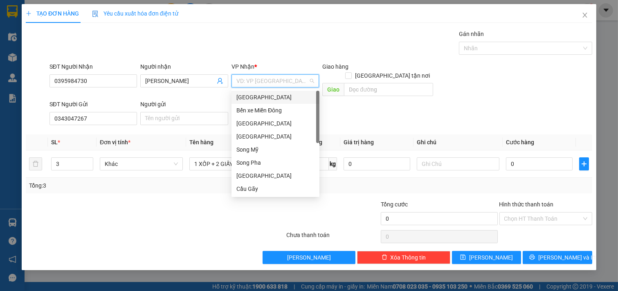
click at [275, 101] on div "[GEOGRAPHIC_DATA]" at bounding box center [275, 97] width 78 height 9
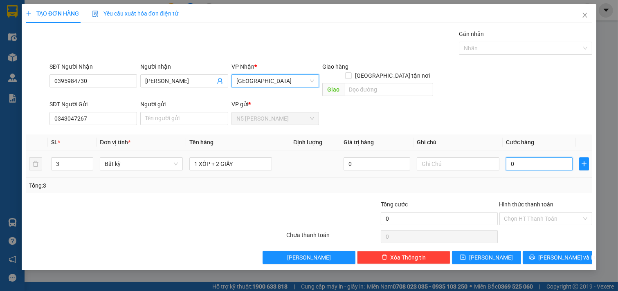
click at [525, 157] on input "0" at bounding box center [539, 163] width 67 height 13
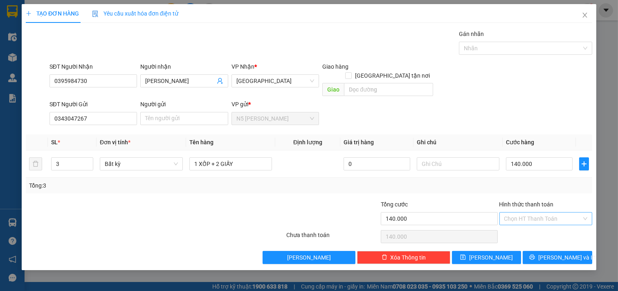
click at [556, 213] on input "Hình thức thanh toán" at bounding box center [543, 219] width 78 height 12
click at [536, 226] on div "Tại văn phòng" at bounding box center [545, 226] width 83 height 9
click at [535, 254] on icon "printer" at bounding box center [532, 257] width 6 height 6
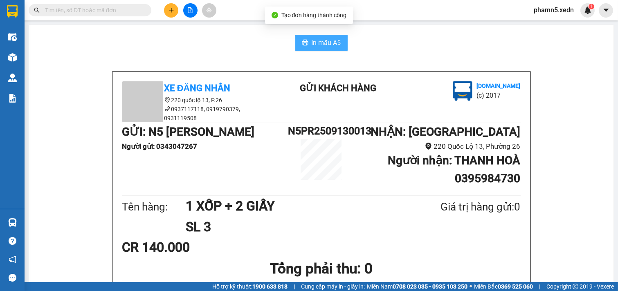
click at [329, 46] on span "In mẫu A5" at bounding box center [326, 43] width 29 height 10
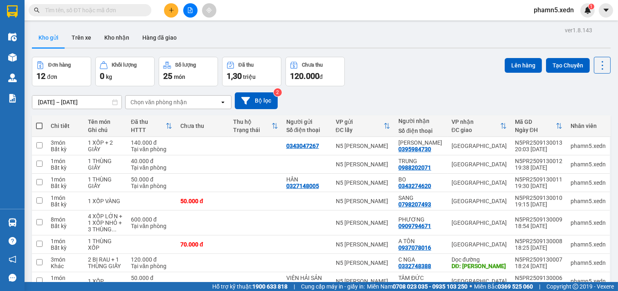
click at [38, 125] on span at bounding box center [39, 126] width 7 height 7
click at [39, 122] on input "checkbox" at bounding box center [39, 122] width 0 height 0
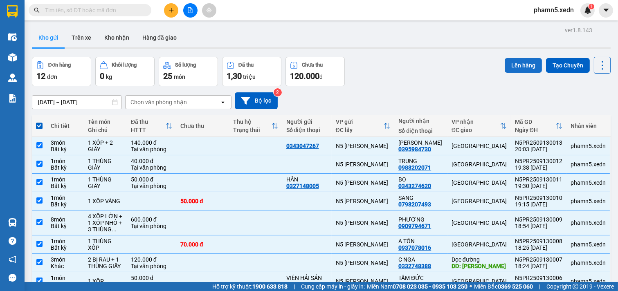
click at [522, 65] on button "Lên hàng" at bounding box center [523, 65] width 37 height 15
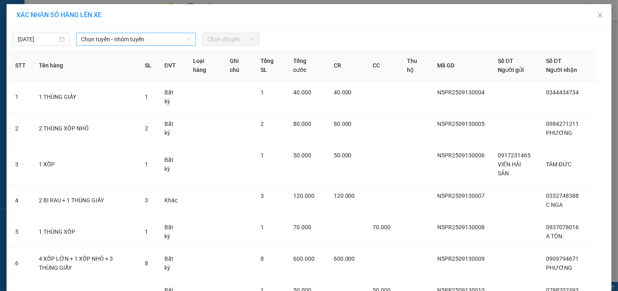
click at [184, 36] on span "Chọn tuyến - nhóm tuyến" at bounding box center [136, 39] width 110 height 12
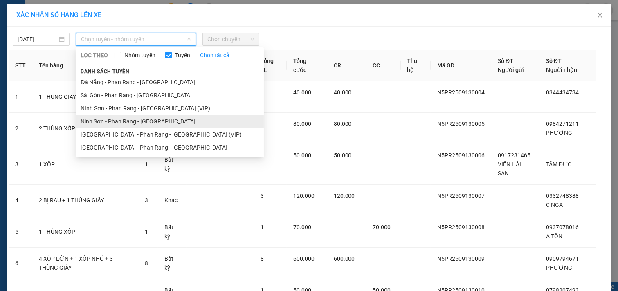
click at [144, 124] on li "Ninh Sơn - Phan Rang - [GEOGRAPHIC_DATA]" at bounding box center [170, 121] width 188 height 13
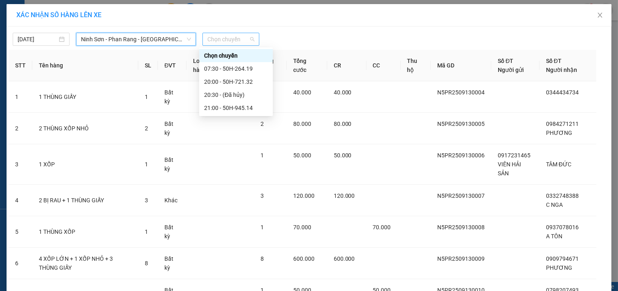
click at [249, 37] on span "Chọn chuyến" at bounding box center [230, 39] width 47 height 12
click at [255, 83] on div "20:00 - 50H-721.32" at bounding box center [236, 81] width 64 height 9
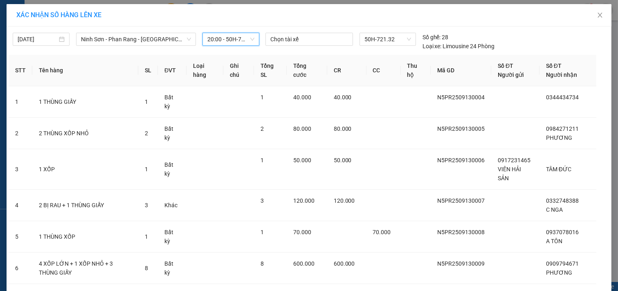
scroll to position [187, 0]
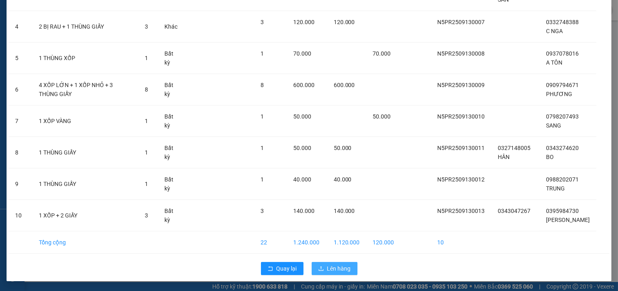
click at [334, 269] on span "Lên hàng" at bounding box center [339, 268] width 24 height 9
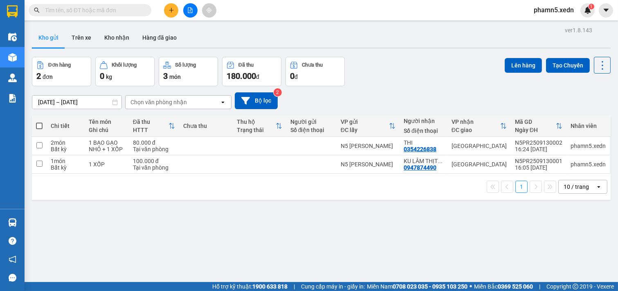
click at [40, 125] on span at bounding box center [39, 126] width 7 height 7
click at [39, 122] on input "checkbox" at bounding box center [39, 122] width 0 height 0
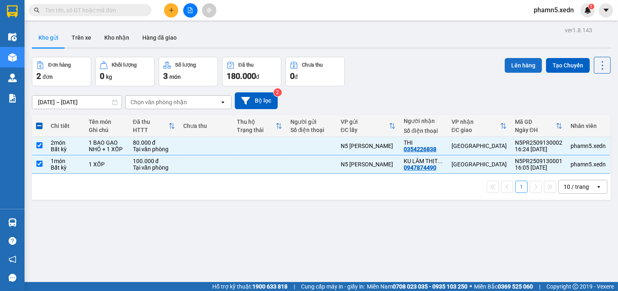
click at [512, 66] on button "Lên hàng" at bounding box center [523, 65] width 37 height 15
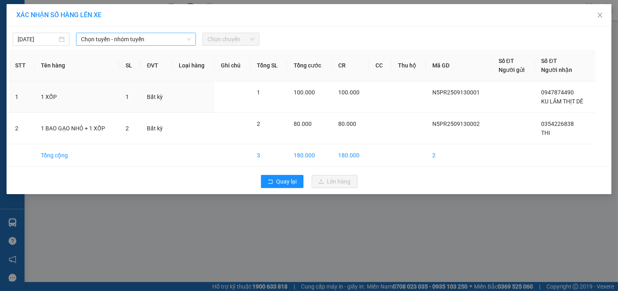
click at [187, 35] on span "Chọn tuyến - nhóm tuyến" at bounding box center [136, 39] width 110 height 12
click at [188, 36] on span "Chọn tuyến - nhóm tuyến" at bounding box center [136, 39] width 110 height 12
click at [190, 41] on icon "down" at bounding box center [188, 39] width 5 height 5
click at [190, 34] on span "Chọn tuyến - nhóm tuyến" at bounding box center [136, 39] width 110 height 12
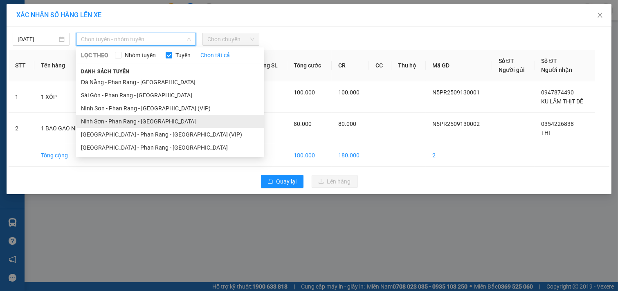
click at [158, 122] on li "Ninh Sơn - Phan Rang - [GEOGRAPHIC_DATA]" at bounding box center [170, 121] width 188 height 13
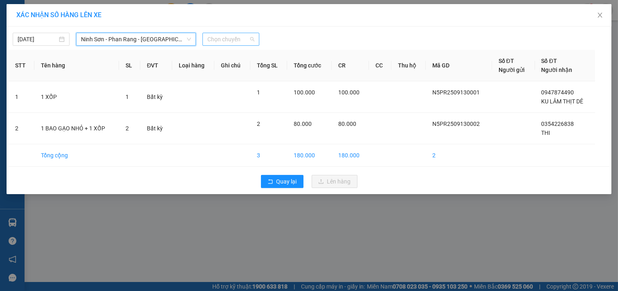
click at [251, 37] on span "Chọn chuyến" at bounding box center [230, 39] width 47 height 12
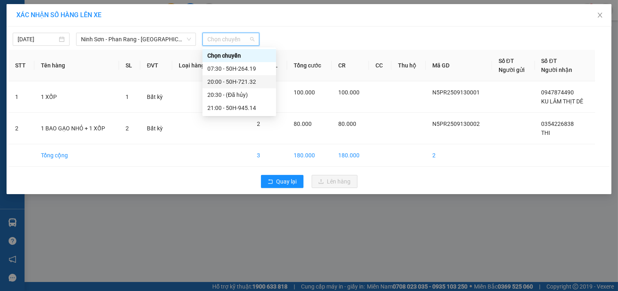
click at [250, 80] on div "20:00 - 50H-721.32" at bounding box center [239, 81] width 64 height 9
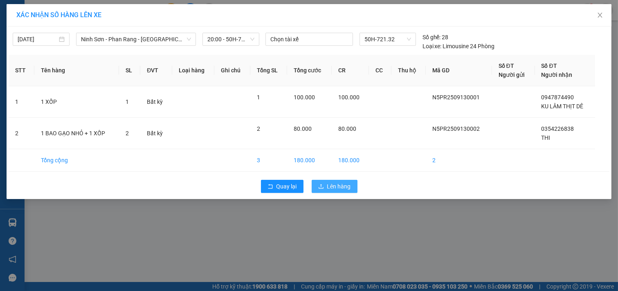
click at [339, 186] on span "Lên hàng" at bounding box center [339, 186] width 24 height 9
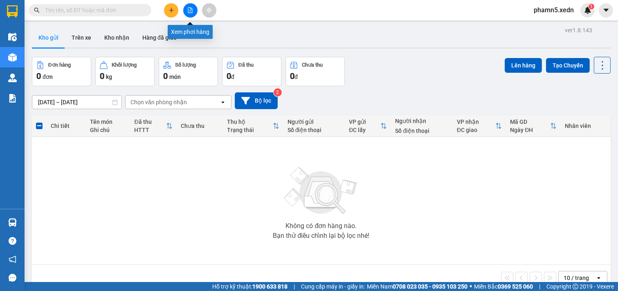
click at [190, 9] on icon "file-add" at bounding box center [190, 10] width 4 height 6
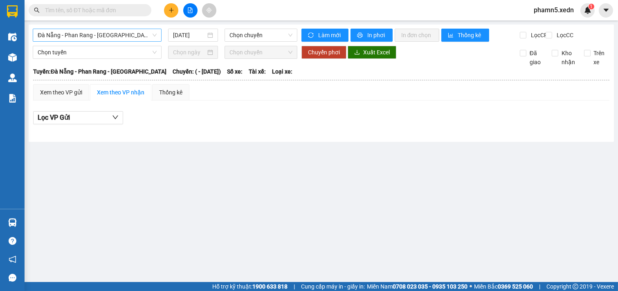
click at [153, 34] on span "Đà Nẵng - Phan Rang - [GEOGRAPHIC_DATA]" at bounding box center [97, 35] width 119 height 12
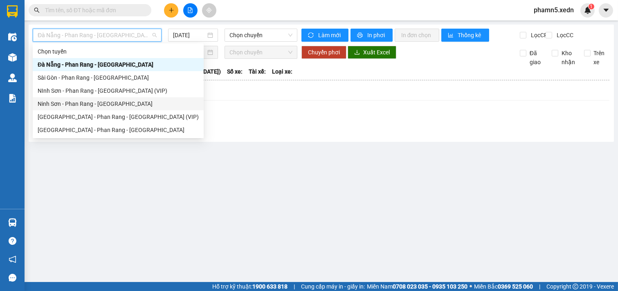
click at [117, 105] on div "Ninh Sơn - Phan Rang - [GEOGRAPHIC_DATA]" at bounding box center [118, 103] width 161 height 9
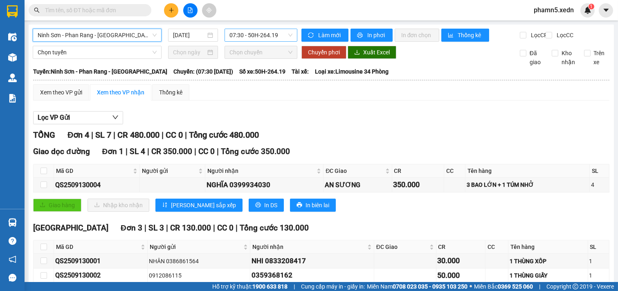
click at [288, 31] on span "07:30 - 50H-264.19" at bounding box center [260, 35] width 63 height 12
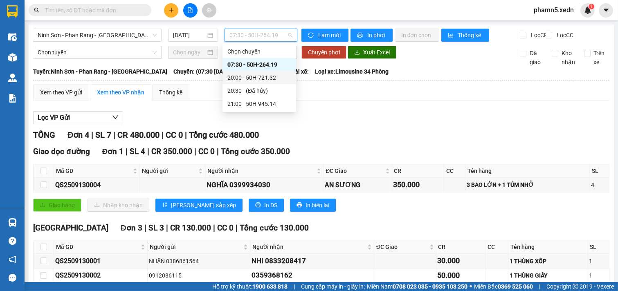
click at [274, 73] on div "20:00 - 50H-721.32" at bounding box center [259, 77] width 64 height 9
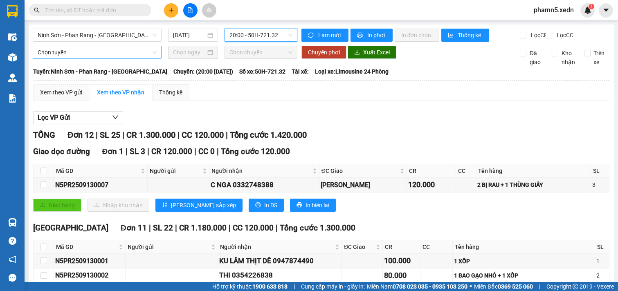
click at [153, 58] on span "Chọn tuyến" at bounding box center [97, 52] width 119 height 12
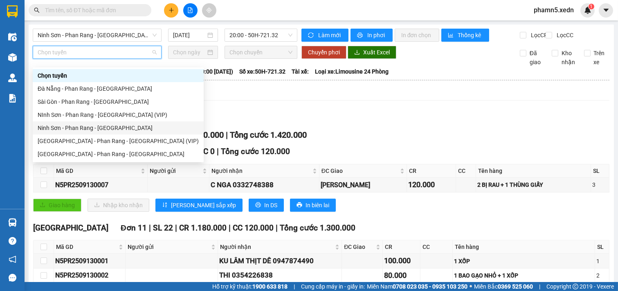
click at [121, 127] on div "Ninh Sơn - Phan Rang - [GEOGRAPHIC_DATA]" at bounding box center [118, 127] width 161 height 9
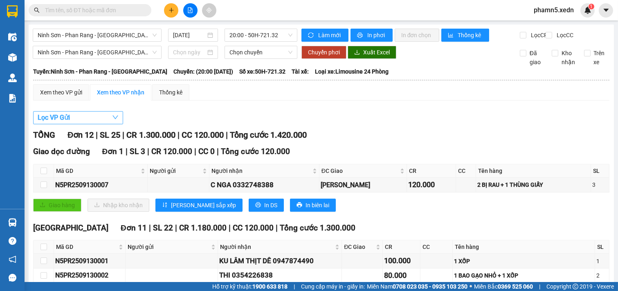
click at [113, 121] on icon "down" at bounding box center [115, 117] width 7 height 7
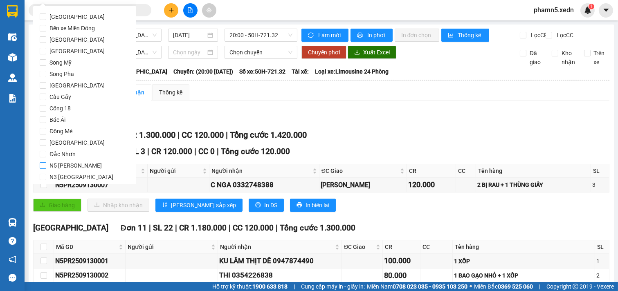
scroll to position [40, 0]
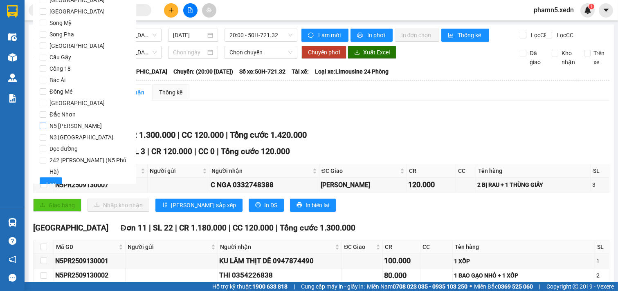
click at [42, 123] on input "N5 [PERSON_NAME]" at bounding box center [43, 126] width 7 height 7
click at [51, 180] on span "Lọc" at bounding box center [50, 184] width 9 height 9
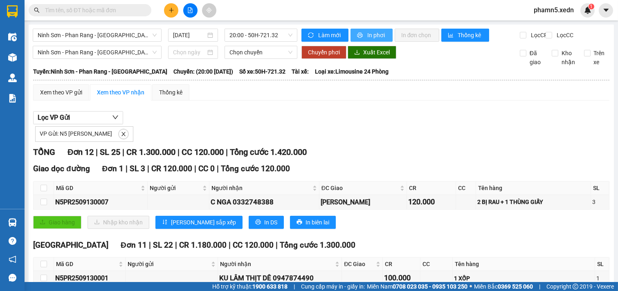
click at [377, 34] on span "In phơi" at bounding box center [376, 35] width 19 height 9
